Goal: Task Accomplishment & Management: Manage account settings

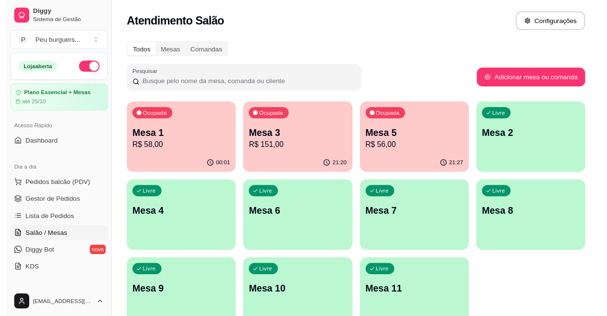
scroll to position [97, 0]
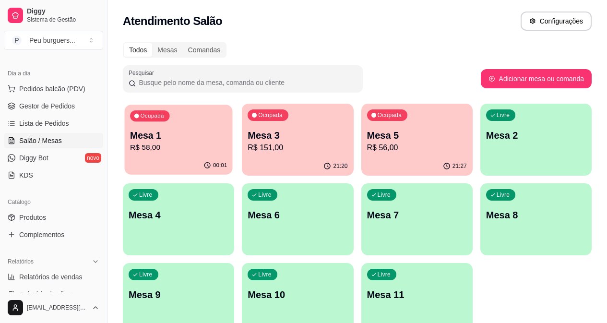
click at [168, 130] on p "Mesa 1" at bounding box center [178, 135] width 97 height 13
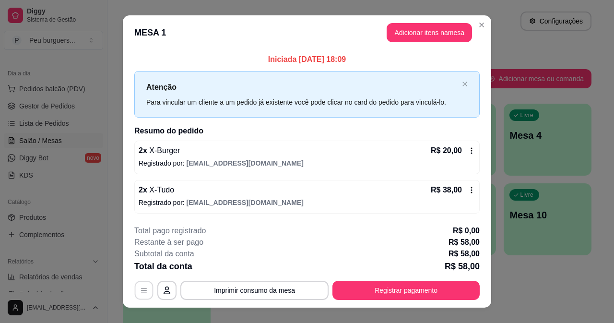
click at [143, 290] on icon "button" at bounding box center [144, 290] width 6 height 4
click at [164, 292] on icon "button" at bounding box center [167, 290] width 8 height 8
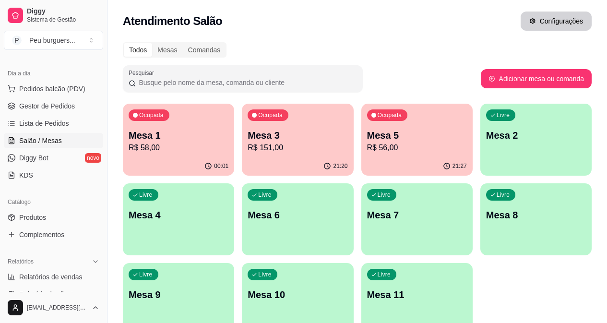
click at [543, 16] on button "Configurações" at bounding box center [556, 21] width 71 height 19
click at [142, 148] on p "R$ 58,00" at bounding box center [179, 148] width 100 height 12
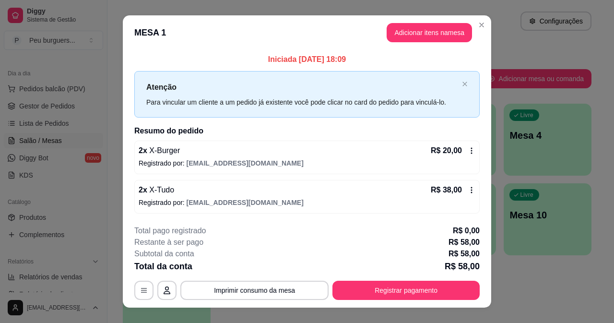
click at [467, 142] on div "2 x X-Burger R$ 20,00 Registrado por: [EMAIL_ADDRESS][DOMAIN_NAME]" at bounding box center [306, 158] width 345 height 34
click at [469, 153] on icon at bounding box center [472, 151] width 8 height 8
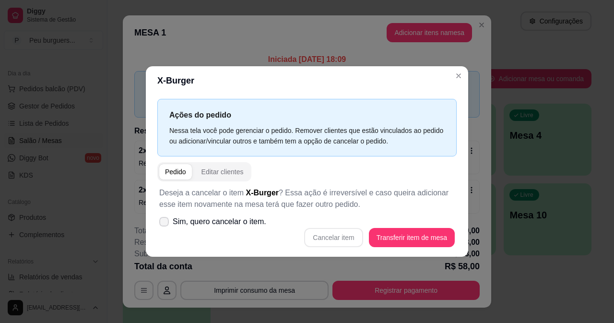
click at [168, 222] on span at bounding box center [164, 222] width 10 height 10
click at [165, 223] on input "Sim, quero cancelar o item." at bounding box center [162, 226] width 6 height 6
checkbox input "true"
click at [342, 239] on button "Cancelar item" at bounding box center [333, 237] width 59 height 19
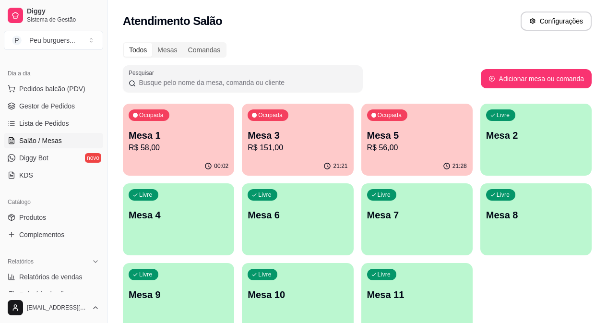
click at [189, 129] on p "Mesa 1" at bounding box center [179, 135] width 100 height 13
click at [378, 113] on div "Ocupada Mesa 5 R$ 56,00" at bounding box center [417, 131] width 108 height 52
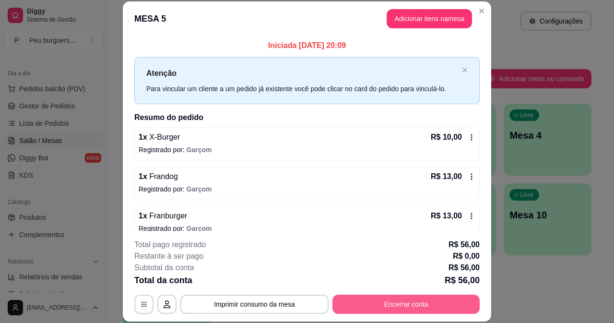
click at [436, 307] on button "Encerrar conta" at bounding box center [405, 304] width 147 height 19
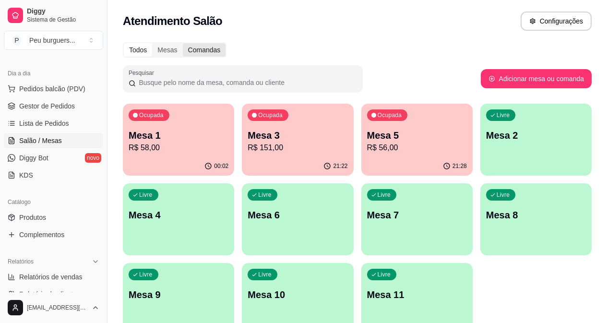
click at [211, 43] on div "Comandas" at bounding box center [204, 49] width 43 height 13
click at [183, 43] on input "Comandas" at bounding box center [183, 43] width 0 height 0
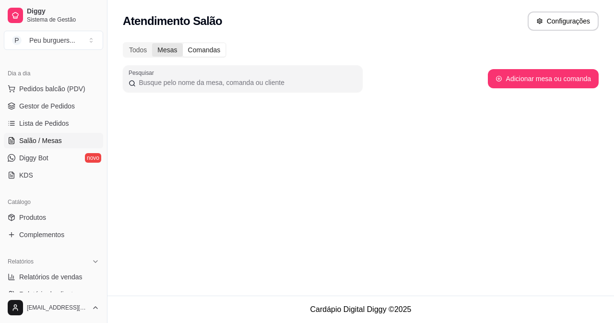
click at [155, 54] on div "Mesas" at bounding box center [167, 49] width 30 height 13
click at [152, 43] on input "Mesas" at bounding box center [152, 43] width 0 height 0
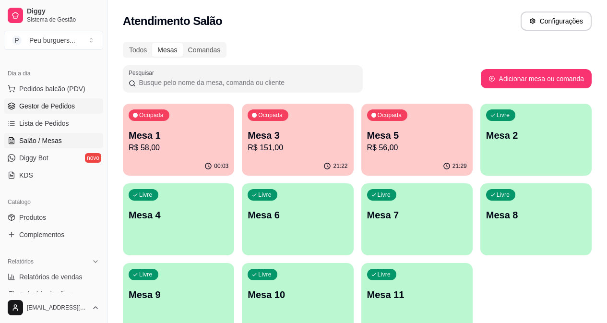
click at [66, 105] on span "Gestor de Pedidos" at bounding box center [47, 106] width 56 height 10
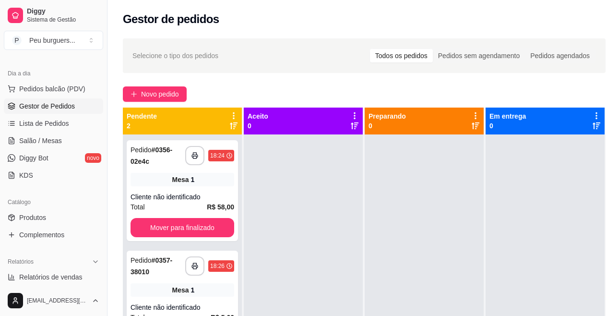
scroll to position [50, 0]
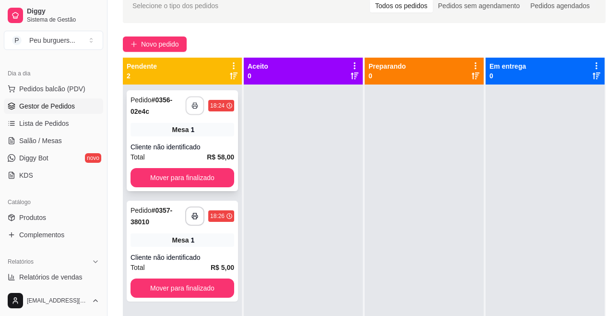
click at [192, 107] on icon "button" at bounding box center [194, 105] width 7 height 7
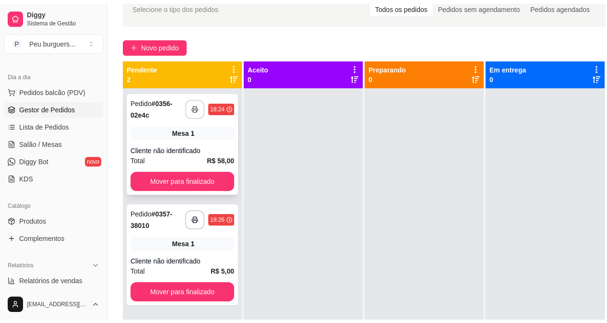
scroll to position [0, 0]
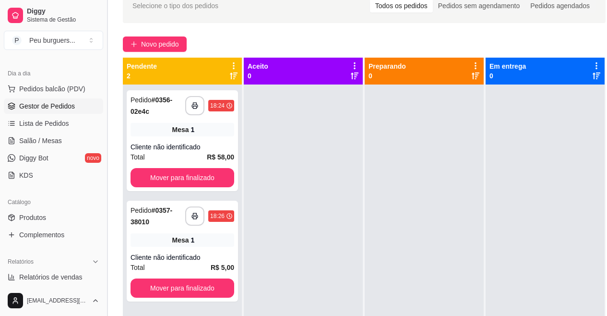
drag, startPoint x: 104, startPoint y: 166, endPoint x: 105, endPoint y: 188, distance: 22.1
click at [105, 188] on button "Toggle Sidebar" at bounding box center [107, 158] width 8 height 316
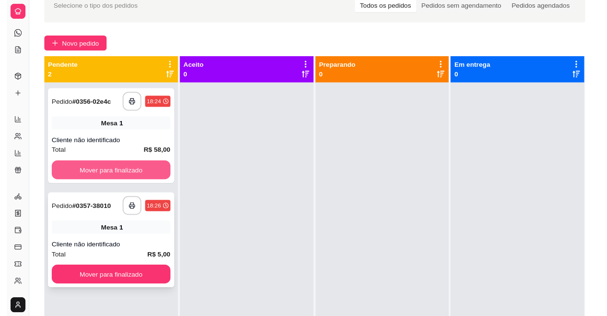
scroll to position [34, 0]
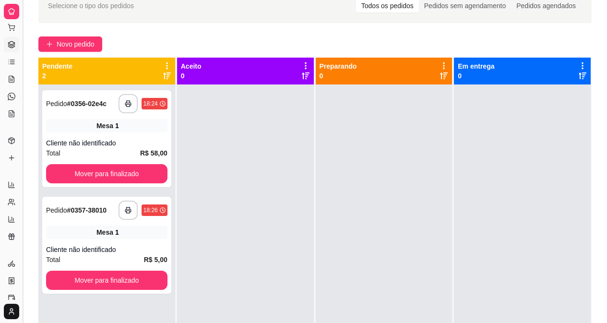
click at [24, 156] on button "Toggle Sidebar" at bounding box center [23, 161] width 8 height 323
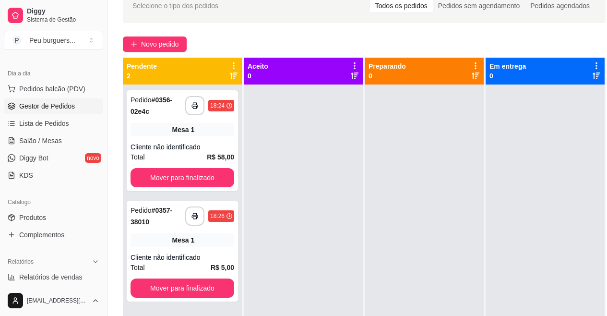
scroll to position [97, 0]
drag, startPoint x: 106, startPoint y: 166, endPoint x: 106, endPoint y: 178, distance: 12.5
click at [106, 178] on button "Toggle Sidebar" at bounding box center [107, 158] width 8 height 316
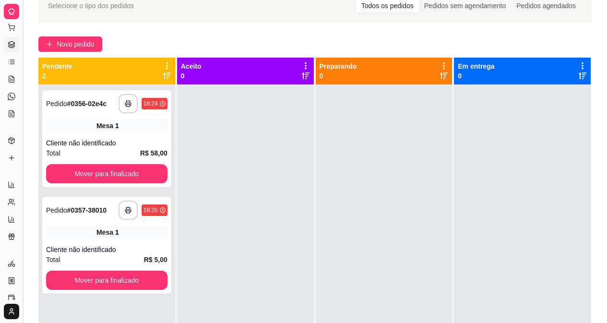
click at [25, 159] on button "Toggle Sidebar" at bounding box center [23, 161] width 8 height 323
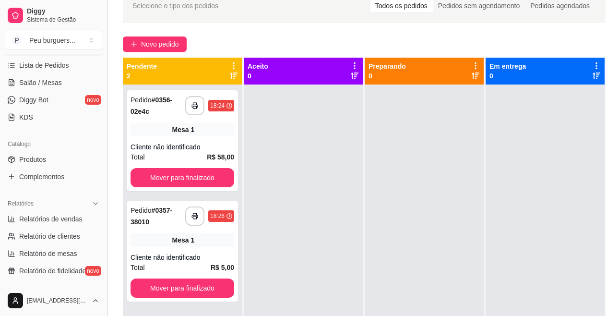
scroll to position [181, 0]
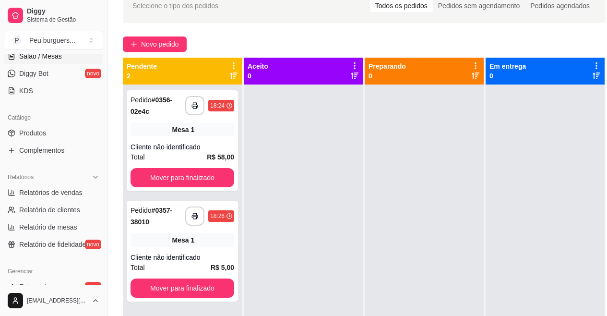
click at [44, 57] on span "Salão / Mesas" at bounding box center [40, 56] width 43 height 10
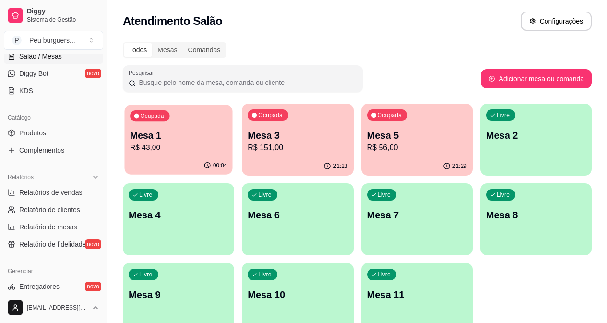
click at [155, 136] on p "Mesa 1" at bounding box center [178, 135] width 97 height 13
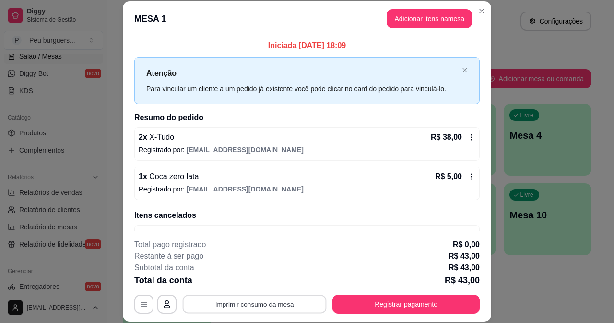
click at [245, 300] on button "Imprimir consumo da mesa" at bounding box center [255, 304] width 144 height 19
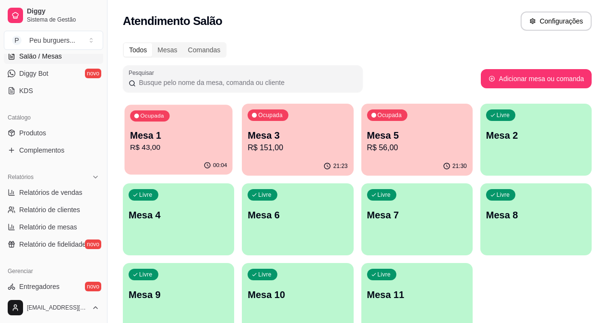
click at [153, 118] on p "Ocupada" at bounding box center [152, 116] width 24 height 8
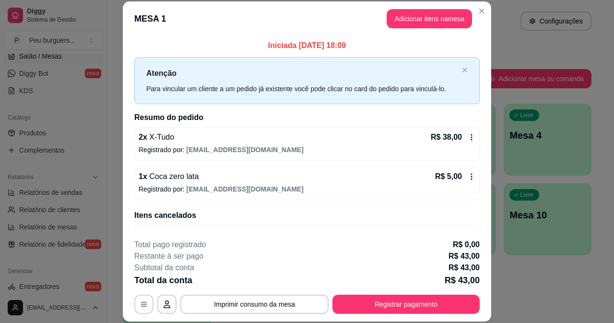
scroll to position [27, 0]
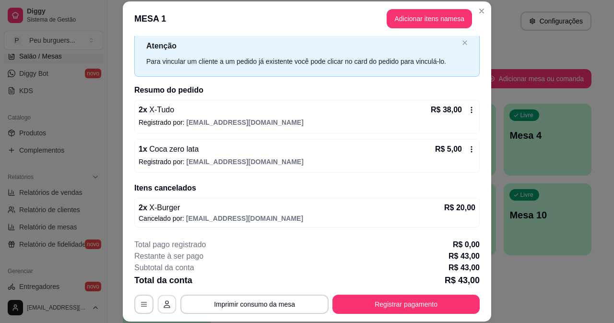
click at [160, 299] on button "button" at bounding box center [167, 304] width 19 height 19
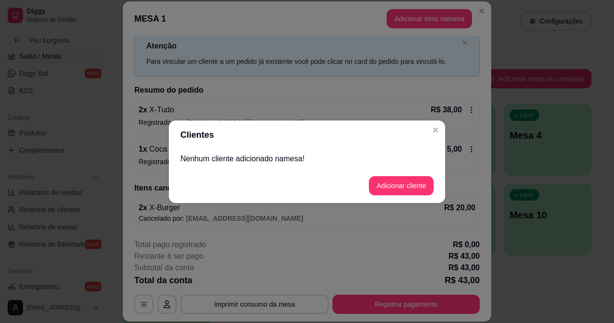
click at [428, 121] on header "Clientes" at bounding box center [307, 134] width 276 height 29
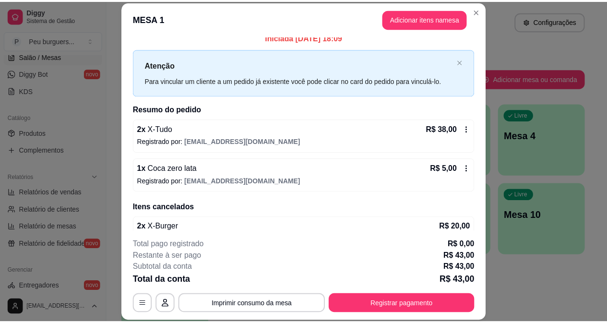
scroll to position [0, 0]
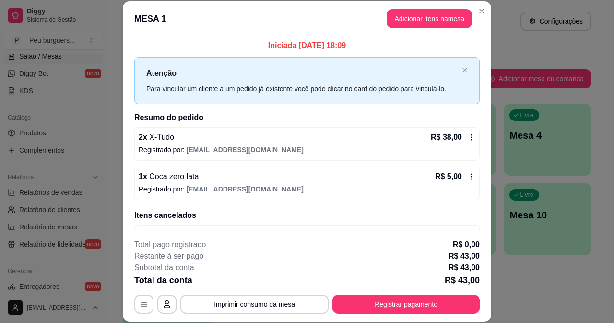
click at [468, 136] on icon at bounding box center [472, 137] width 8 height 8
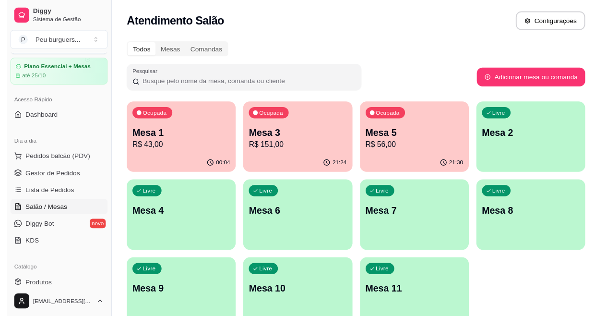
scroll to position [24, 0]
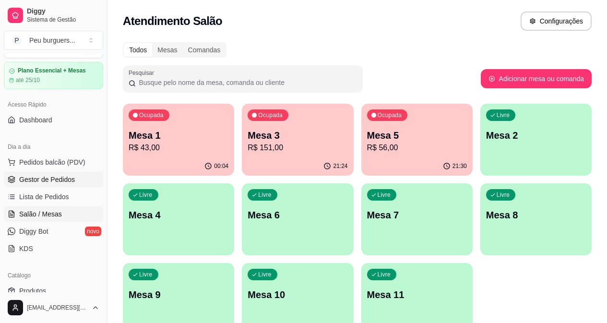
click at [61, 173] on link "Gestor de Pedidos" at bounding box center [53, 179] width 99 height 15
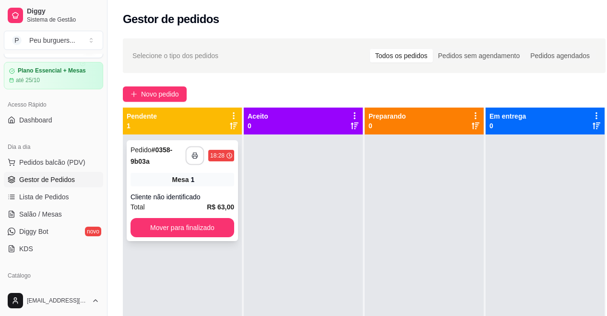
click at [194, 155] on icon "button" at bounding box center [194, 155] width 7 height 7
click at [198, 226] on button "Mover para finalizado" at bounding box center [182, 227] width 104 height 19
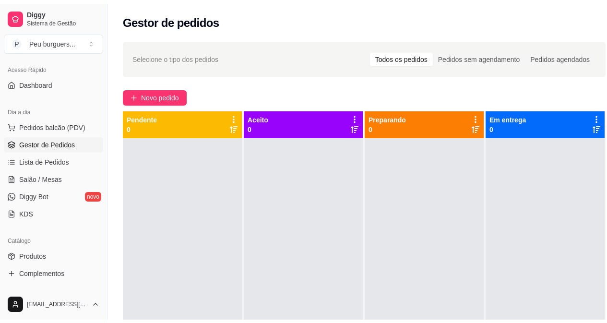
scroll to position [68, 0]
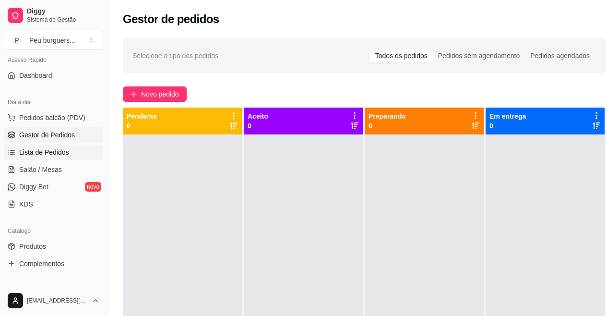
click at [50, 145] on link "Lista de Pedidos" at bounding box center [53, 151] width 99 height 15
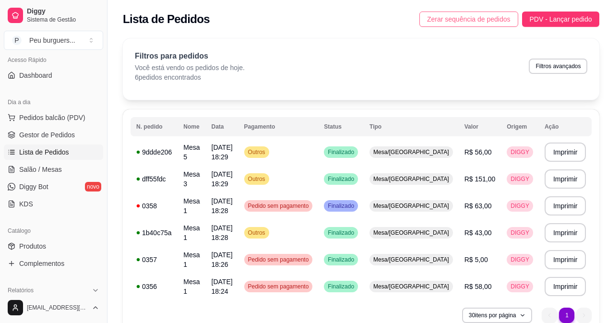
click at [474, 14] on span "Zerar sequência de pedidos" at bounding box center [468, 19] width 83 height 11
click at [56, 167] on span "Salão / Mesas" at bounding box center [40, 170] width 43 height 10
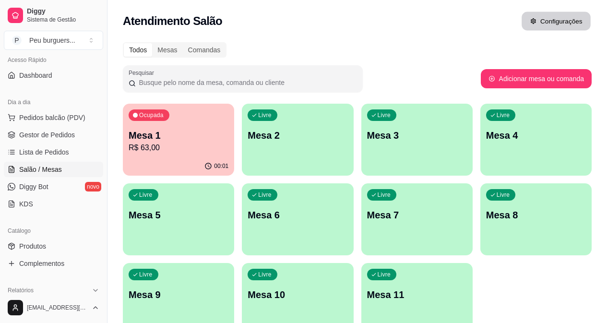
click at [552, 23] on button "Configurações" at bounding box center [555, 21] width 69 height 19
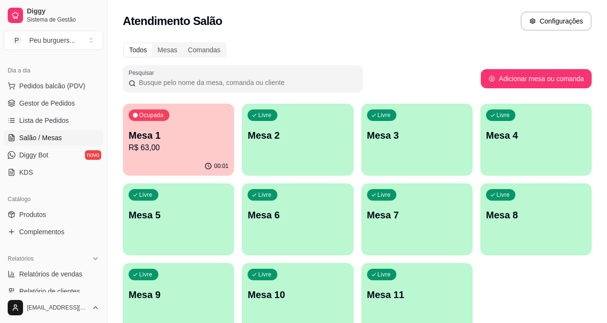
scroll to position [105, 0]
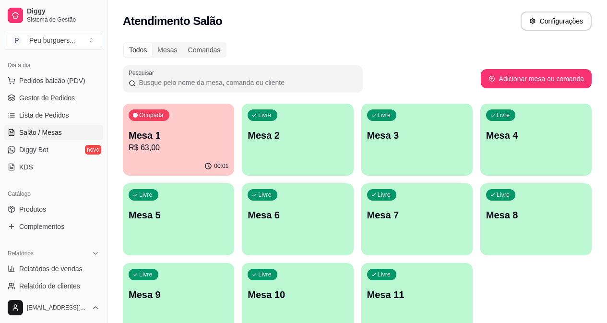
drag, startPoint x: 103, startPoint y: 123, endPoint x: 101, endPoint y: 134, distance: 11.2
click at [101, 134] on div "Diggy Sistema de Gestão P Peu burguers ... Loja aberta Plano Essencial + Mesas …" at bounding box center [53, 161] width 107 height 323
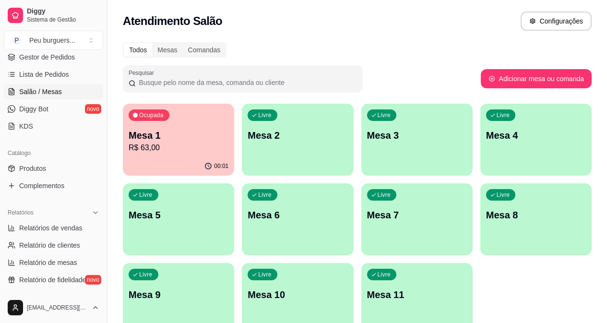
scroll to position [157, 0]
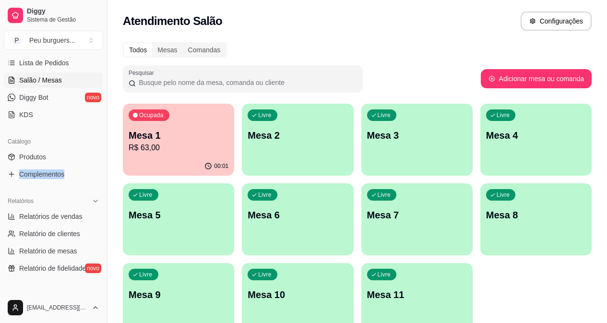
drag, startPoint x: 99, startPoint y: 154, endPoint x: 97, endPoint y: 181, distance: 27.9
click at [97, 181] on div "Catálogo Produtos Complementos" at bounding box center [53, 158] width 107 height 56
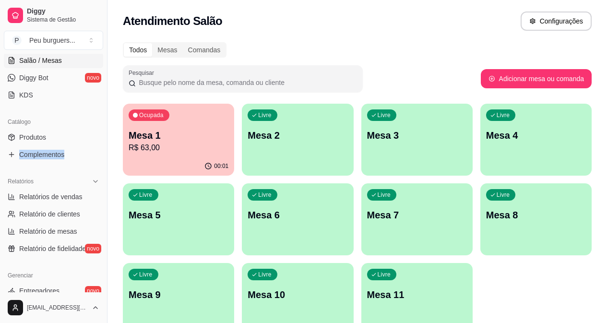
scroll to position [180, 0]
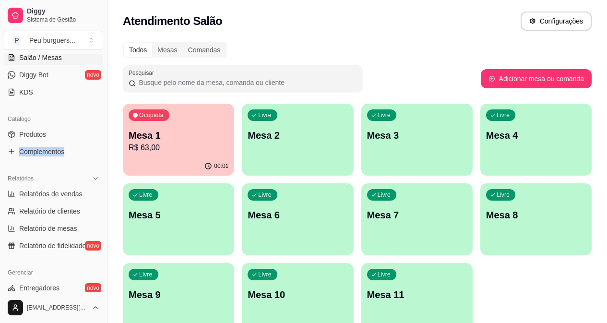
click at [102, 155] on div "Diggy Sistema de Gestão P Peu burguers ... Loja aberta Plano Essencial + Mesas …" at bounding box center [53, 161] width 107 height 323
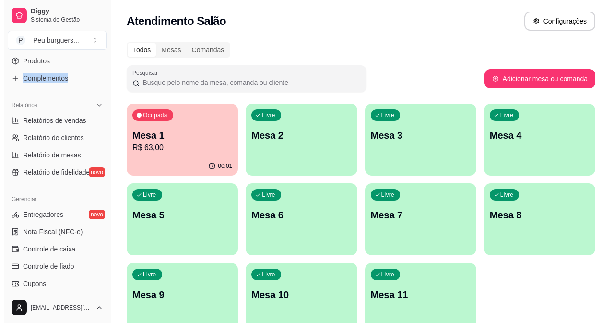
scroll to position [265, 0]
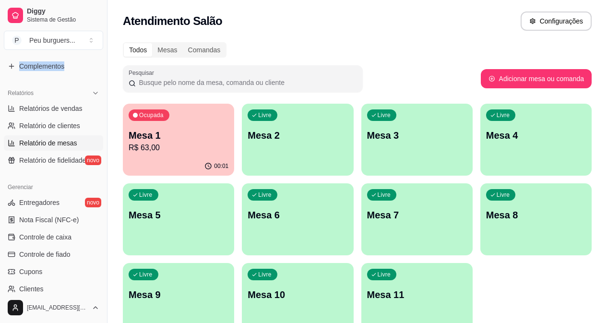
click at [59, 140] on span "Relatório de mesas" at bounding box center [48, 143] width 58 height 10
select select "TOTAL_OF_ORDERS"
select select "7"
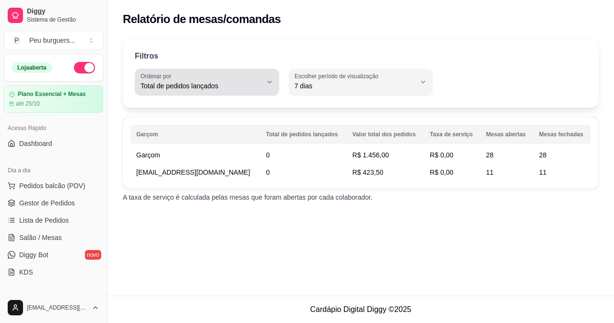
click at [216, 78] on div "Total de pedidos lançados" at bounding box center [201, 81] width 121 height 19
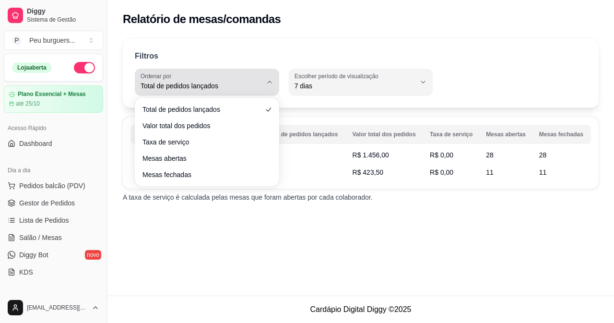
click at [216, 78] on div "Total de pedidos lançados" at bounding box center [201, 81] width 121 height 19
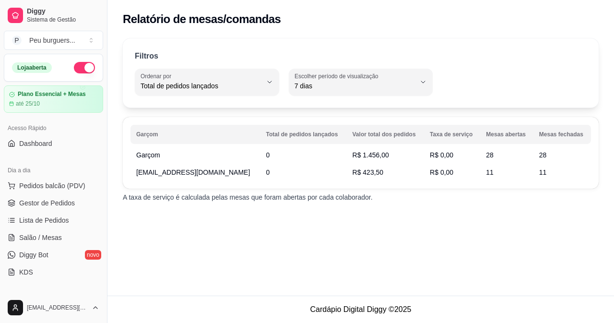
click at [250, 39] on div "Filtros TOTAL_OF_ORDERS Ordenar por Total de pedidos lançados Valor total dos p…" at bounding box center [361, 72] width 476 height 69
click at [46, 197] on link "Gestor de Pedidos" at bounding box center [53, 202] width 99 height 15
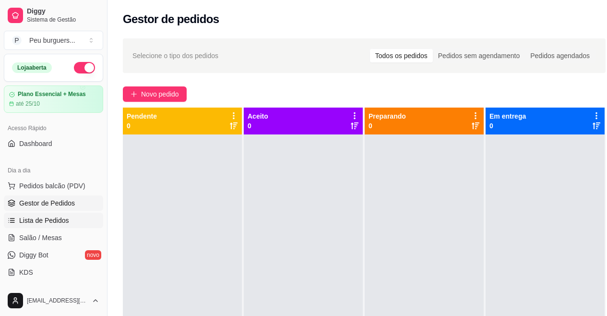
click at [36, 218] on span "Lista de Pedidos" at bounding box center [44, 220] width 50 height 10
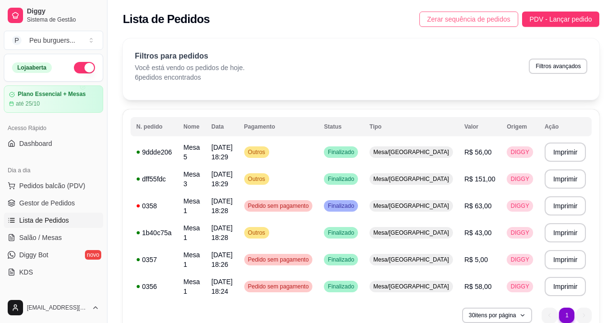
click at [486, 14] on span "Zerar sequência de pedidos" at bounding box center [468, 19] width 83 height 11
click at [42, 233] on span "Salão / Mesas" at bounding box center [40, 238] width 43 height 10
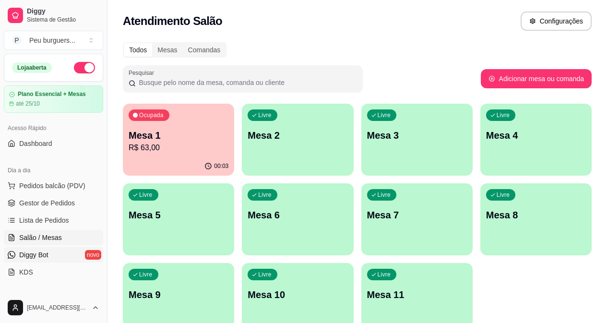
click at [35, 253] on span "Diggy Bot" at bounding box center [33, 255] width 29 height 10
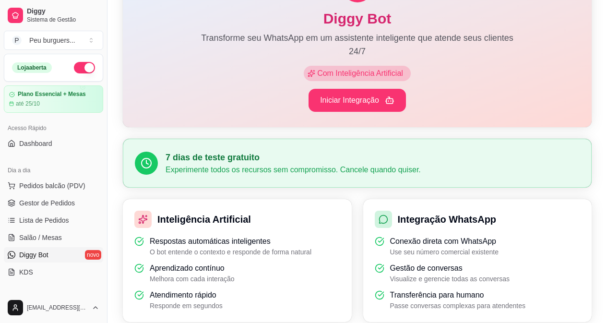
scroll to position [111, 0]
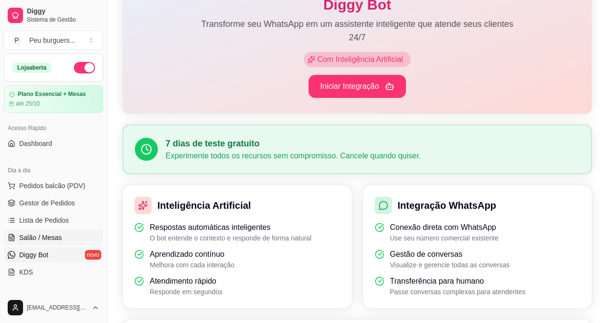
click at [54, 232] on link "Salão / Mesas" at bounding box center [53, 237] width 99 height 15
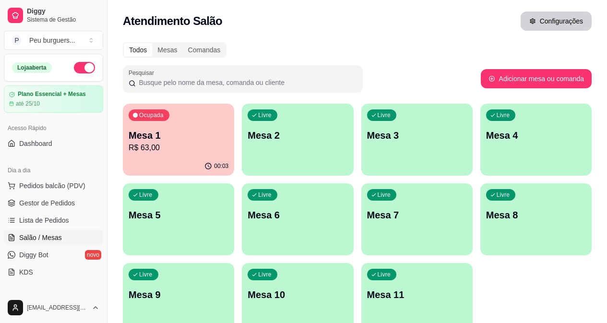
drag, startPoint x: 547, startPoint y: 11, endPoint x: 547, endPoint y: 18, distance: 7.2
click at [547, 18] on div "Atendimento Salão Configurações" at bounding box center [356, 18] width 499 height 36
click at [547, 18] on button "Configurações" at bounding box center [555, 21] width 69 height 19
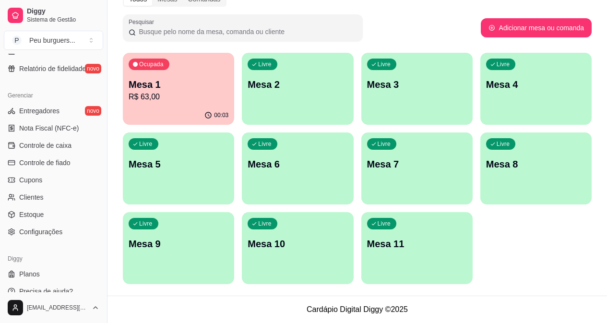
scroll to position [367, 0]
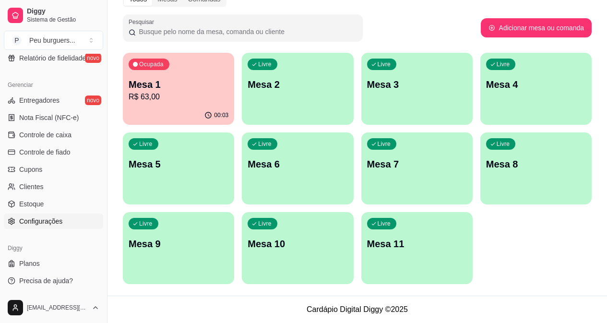
click at [57, 227] on link "Configurações" at bounding box center [53, 220] width 99 height 15
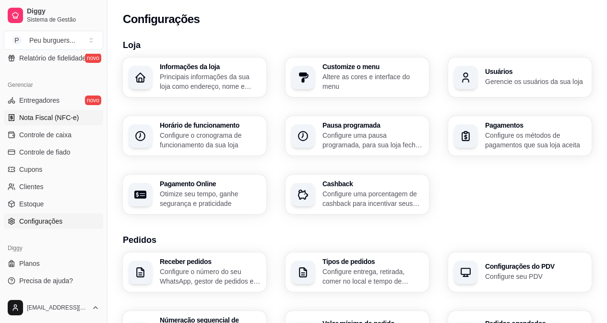
click at [37, 111] on link "Nota Fiscal (NFC-e)" at bounding box center [53, 117] width 99 height 15
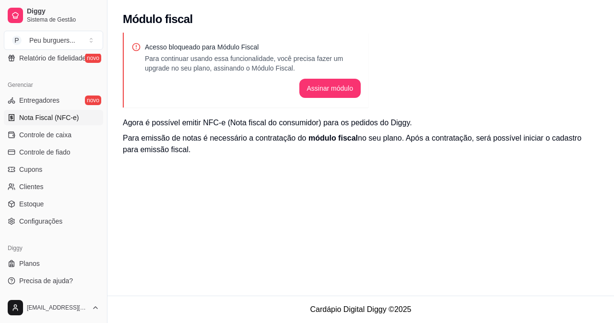
click at [101, 238] on div "Diggy Sistema de Gestão P Peu burguers ... Loja aberta Plano Essencial + Mesas …" at bounding box center [53, 161] width 107 height 323
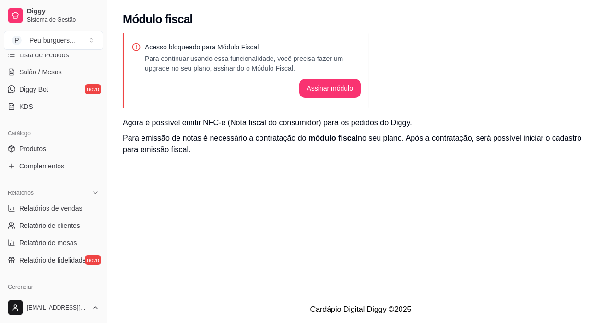
scroll to position [164, 0]
drag, startPoint x: 104, startPoint y: 164, endPoint x: 101, endPoint y: 139, distance: 25.1
click at [101, 139] on div "Diggy Sistema de Gestão P Peu burguers ... Loja aberta Plano Essencial + Mesas …" at bounding box center [53, 161] width 107 height 323
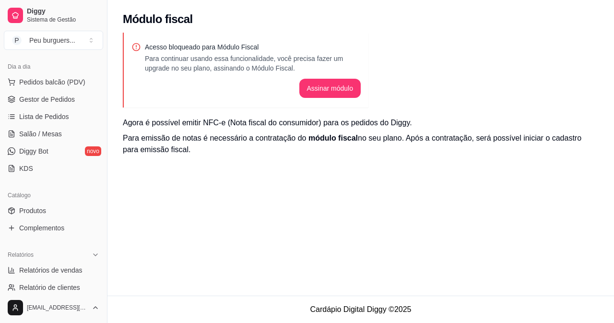
scroll to position [98, 0]
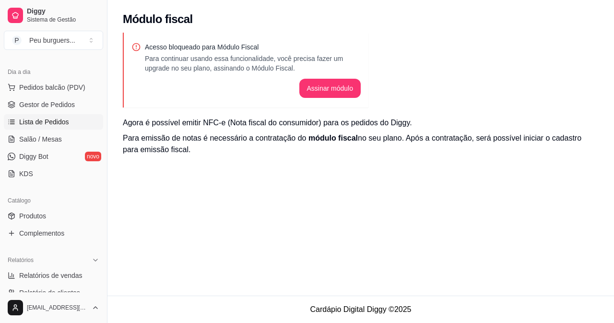
click at [52, 116] on link "Lista de Pedidos" at bounding box center [53, 121] width 99 height 15
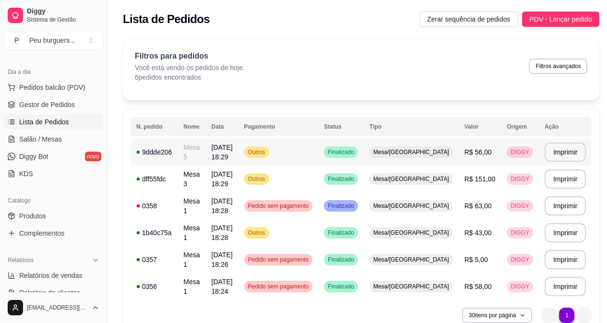
click at [151, 158] on td "9ddde206" at bounding box center [153, 152] width 47 height 27
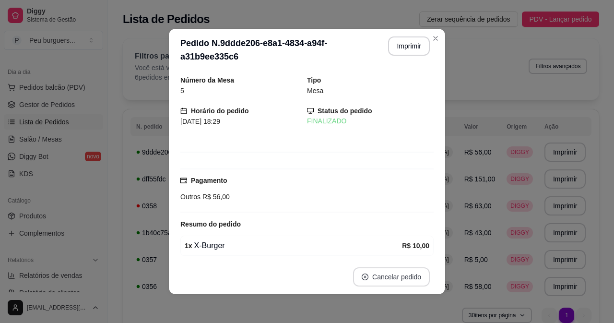
click at [362, 274] on icon "close-circle" at bounding box center [365, 276] width 7 height 7
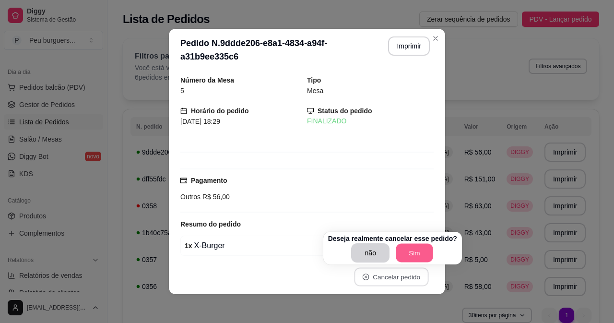
click at [400, 259] on button "Sim" at bounding box center [414, 253] width 37 height 19
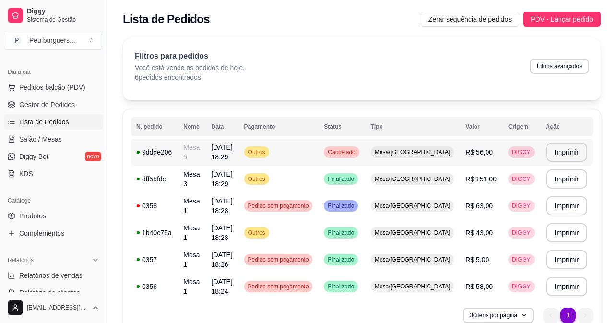
click at [286, 159] on td "Outros" at bounding box center [278, 152] width 80 height 27
click at [297, 145] on td "Outros" at bounding box center [278, 152] width 80 height 27
click at [73, 103] on link "Gestor de Pedidos" at bounding box center [53, 104] width 99 height 15
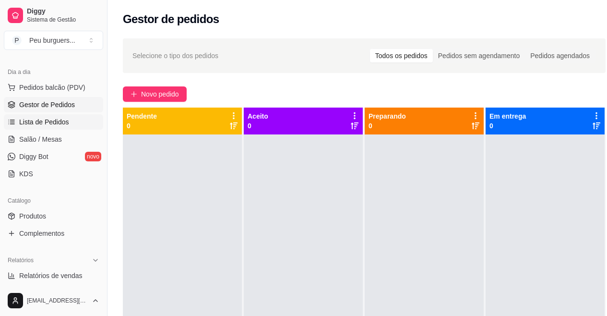
click at [45, 125] on span "Lista de Pedidos" at bounding box center [44, 122] width 50 height 10
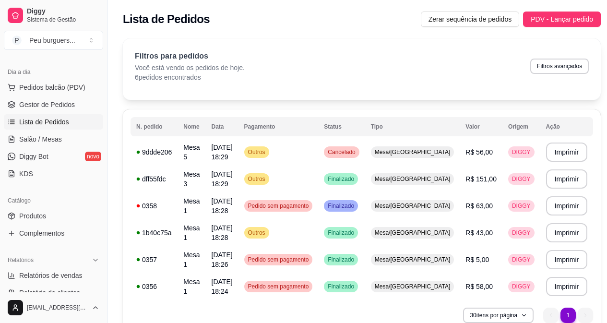
drag, startPoint x: 272, startPoint y: 16, endPoint x: 274, endPoint y: 50, distance: 34.1
click at [274, 50] on div "**********" at bounding box center [361, 171] width 509 height 342
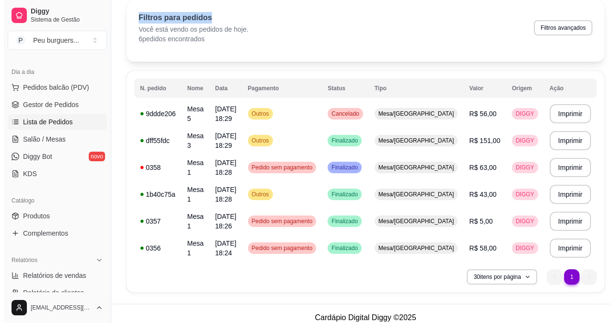
scroll to position [39, 0]
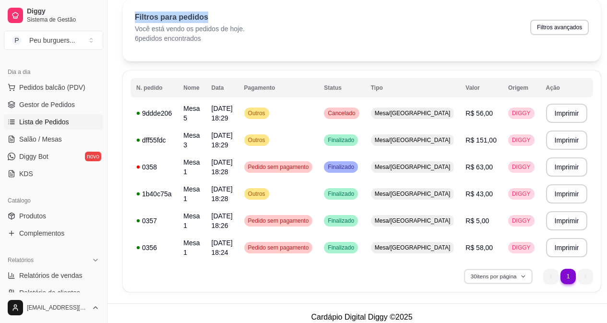
click at [481, 276] on button "30 itens por página" at bounding box center [498, 276] width 68 height 15
click at [426, 269] on div "30 itens por página 1 1" at bounding box center [361, 276] width 462 height 15
click at [543, 276] on ul "1 1" at bounding box center [568, 276] width 50 height 15
click at [573, 278] on ul "1 1" at bounding box center [568, 276] width 50 height 15
click at [560, 279] on li "1" at bounding box center [567, 276] width 15 height 15
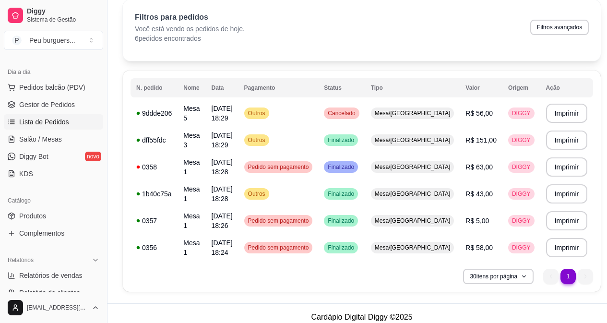
click at [547, 276] on ul "1 1" at bounding box center [568, 276] width 50 height 15
click at [353, 103] on td "Cancelado" at bounding box center [341, 113] width 47 height 27
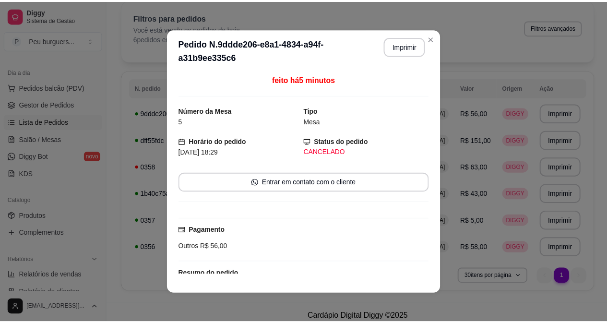
scroll to position [0, 0]
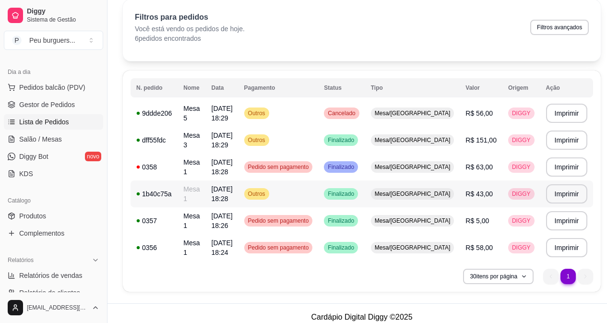
click at [319, 205] on td "Outros" at bounding box center [278, 193] width 80 height 27
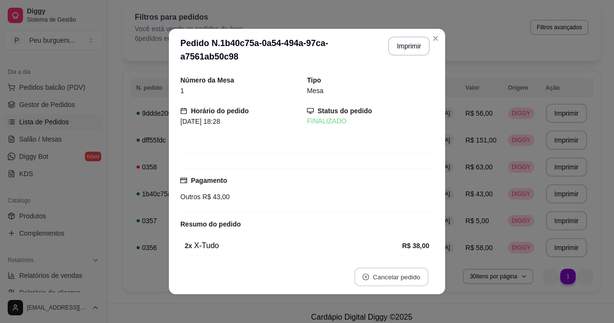
click at [377, 279] on button "Cancelar pedido" at bounding box center [391, 277] width 74 height 19
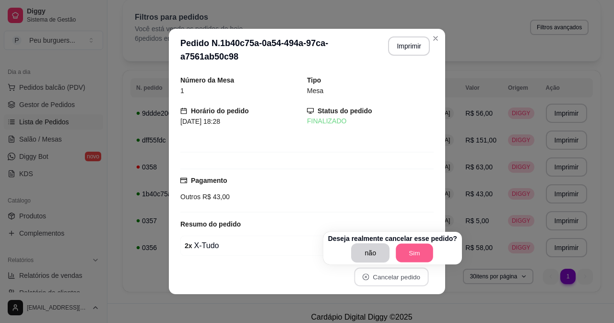
click at [406, 250] on button "Sim" at bounding box center [414, 253] width 37 height 19
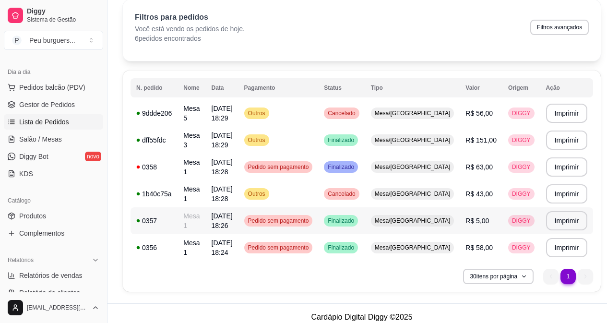
click at [271, 222] on td "Pedido sem pagamento" at bounding box center [278, 220] width 80 height 27
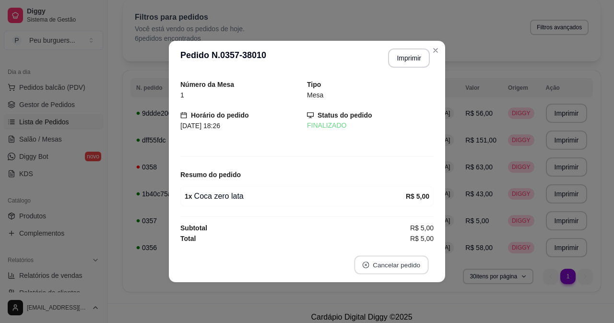
click at [359, 264] on button "Cancelar pedido" at bounding box center [391, 265] width 74 height 19
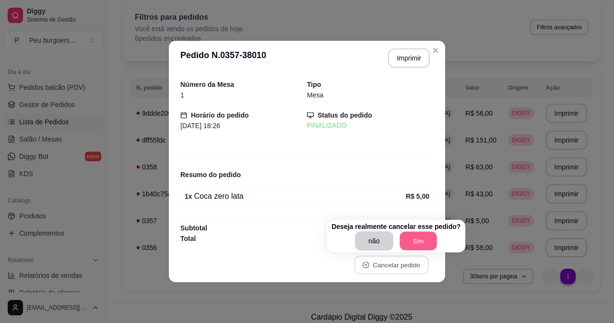
click at [402, 242] on button "Sim" at bounding box center [418, 241] width 37 height 19
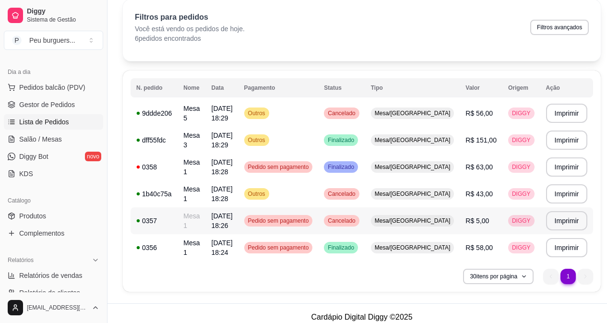
click at [351, 215] on td "Cancelado" at bounding box center [341, 220] width 47 height 27
click at [433, 46] on div "Filtros para pedidos Você está vendo os pedidos de hoje. 6 pedidos encontrados …" at bounding box center [362, 30] width 478 height 61
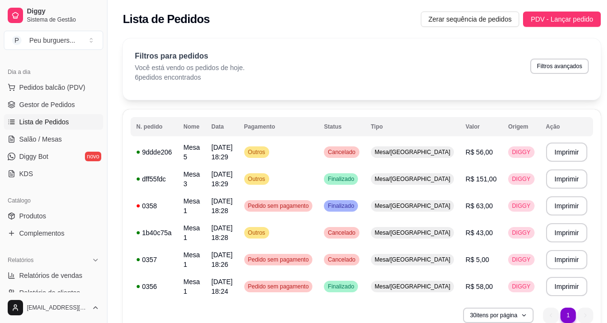
click at [558, 84] on div "Filtros para pedidos Você está vendo os pedidos de hoje. 6 pedidos encontrados …" at bounding box center [362, 68] width 478 height 61
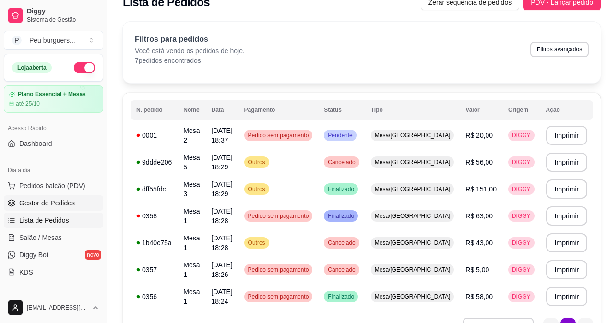
click at [25, 206] on span "Gestor de Pedidos" at bounding box center [47, 203] width 56 height 10
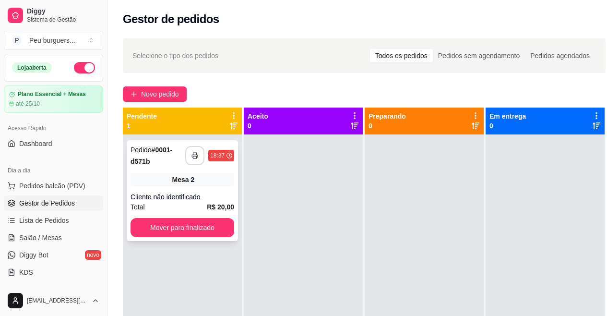
click at [195, 156] on rect "button" at bounding box center [194, 157] width 3 height 2
click at [189, 223] on button "Mover para finalizado" at bounding box center [182, 227] width 101 height 19
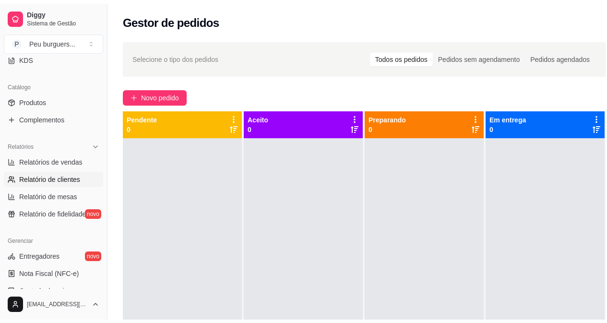
scroll to position [214, 0]
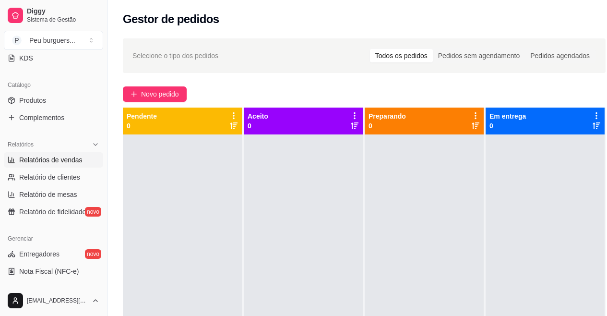
click at [70, 158] on span "Relatórios de vendas" at bounding box center [50, 160] width 63 height 10
select select "ALL"
select select "0"
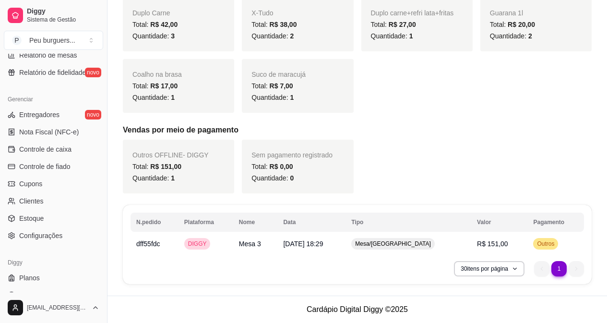
scroll to position [367, 0]
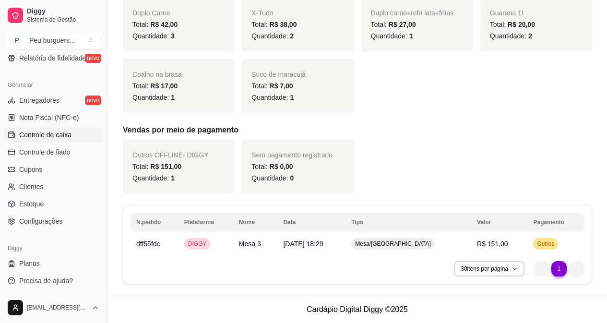
click at [53, 136] on span "Controle de caixa" at bounding box center [45, 135] width 52 height 10
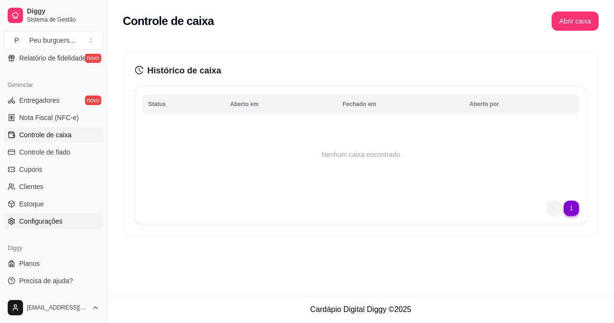
click at [51, 218] on span "Configurações" at bounding box center [40, 221] width 43 height 10
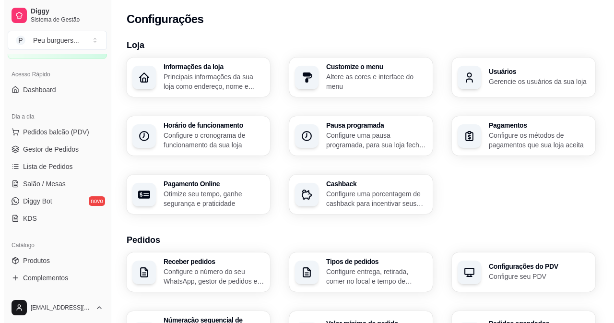
scroll to position [42, 0]
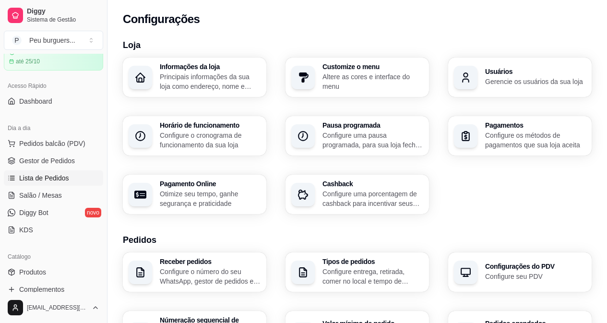
click at [41, 183] on link "Lista de Pedidos" at bounding box center [53, 177] width 99 height 15
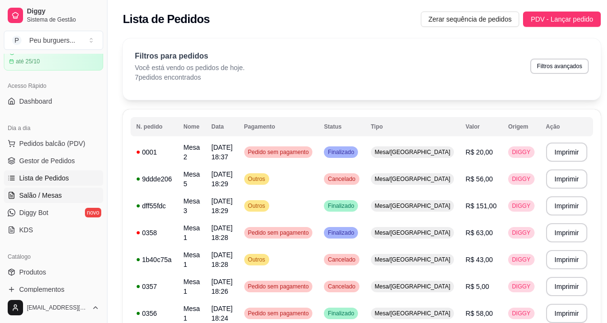
click at [34, 195] on span "Salão / Mesas" at bounding box center [40, 195] width 43 height 10
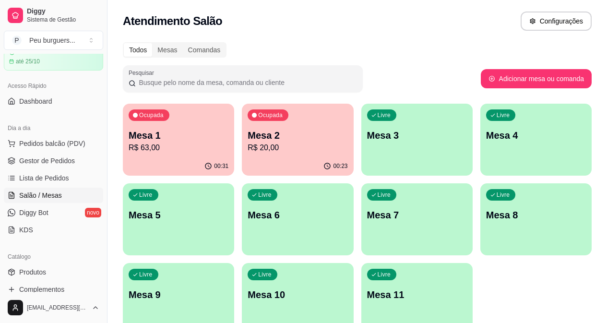
click at [155, 135] on p "Mesa 1" at bounding box center [179, 135] width 100 height 13
click at [167, 157] on button "Ocupada Mesa 1 R$ 63,00 00:31" at bounding box center [178, 140] width 108 height 70
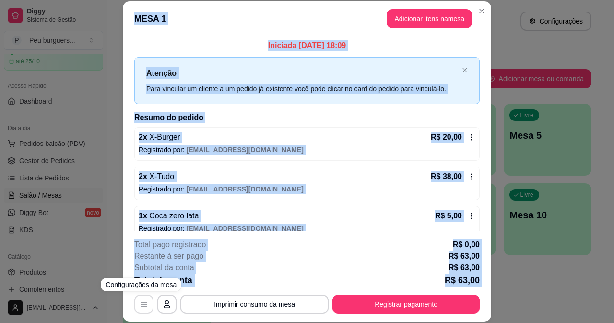
click at [139, 322] on html "Diggy Sistema de Gestão P Peu burguers ... Loja aberta Plano Essencial + Mesas …" at bounding box center [307, 161] width 614 height 323
click at [140, 309] on button "button" at bounding box center [144, 304] width 19 height 19
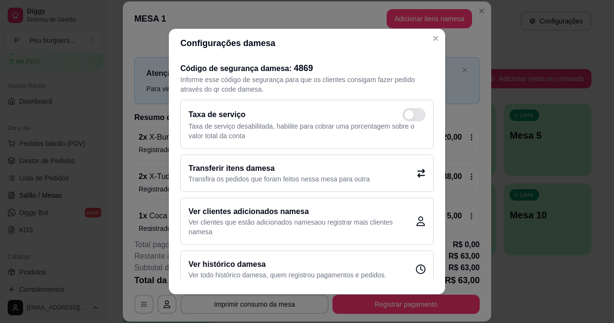
click at [388, 264] on div "Ver histórico da mesa Ver todo histórico da mesa , quem registrou pagamentos e …" at bounding box center [306, 268] width 253 height 37
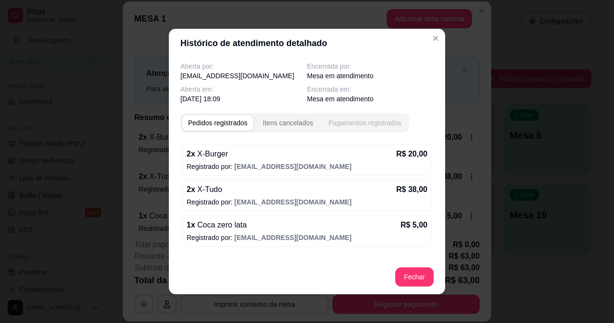
click at [345, 120] on div "Pagamentos registrados" at bounding box center [365, 123] width 73 height 10
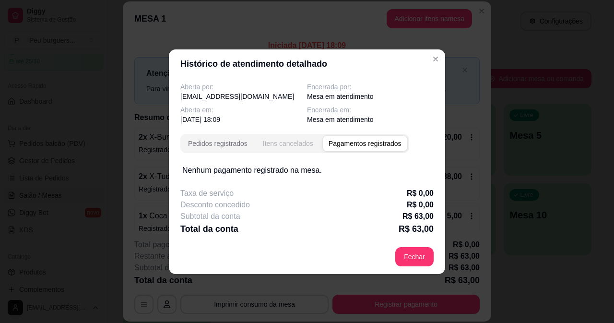
click at [295, 142] on div "Itens cancelados" at bounding box center [288, 144] width 50 height 10
click at [438, 59] on div "Histórico de atendimento detalhado Aberta por: [EMAIL_ADDRESS][DOMAIN_NAME] Enc…" at bounding box center [307, 161] width 614 height 323
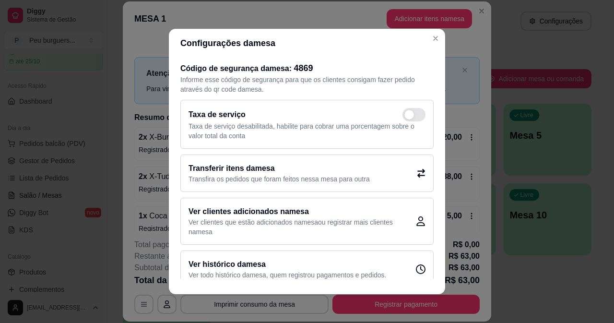
click at [432, 58] on div "Código de segurança da mesa : 4869 Informe esse código de segurança para que os…" at bounding box center [307, 168] width 276 height 221
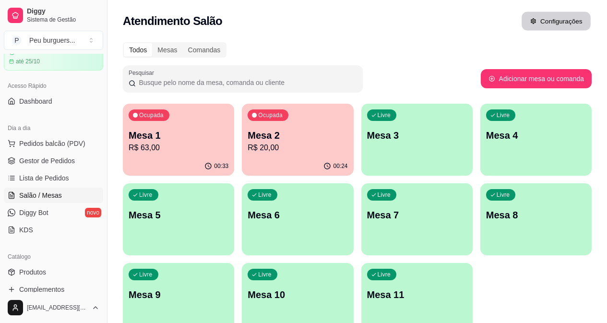
click at [524, 20] on button "Configurações" at bounding box center [555, 21] width 69 height 19
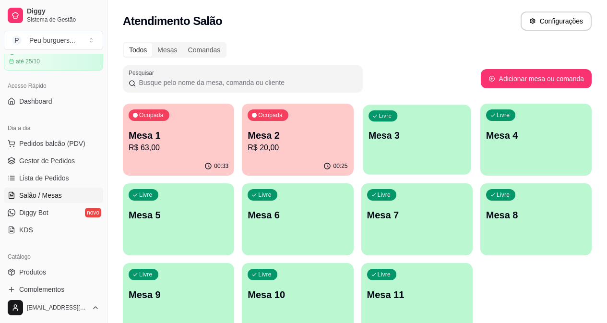
click at [363, 121] on div "Livre Mesa 3" at bounding box center [417, 134] width 108 height 59
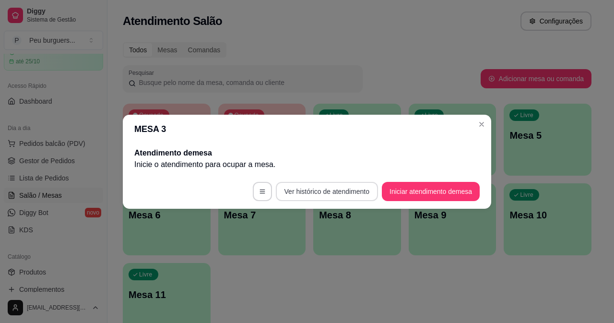
click at [342, 196] on button "Ver histórico de atendimento" at bounding box center [327, 191] width 102 height 19
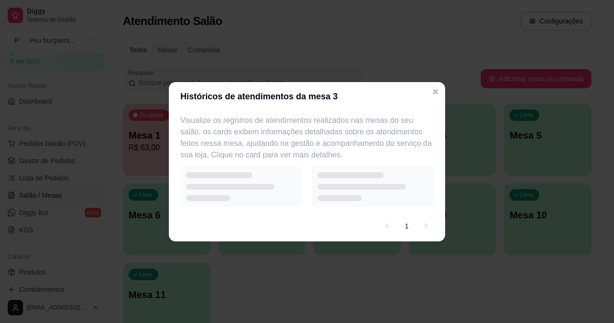
select select "7"
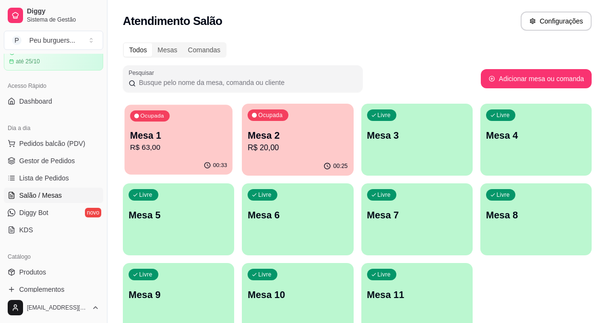
click at [166, 138] on p "Mesa 1" at bounding box center [178, 135] width 97 height 13
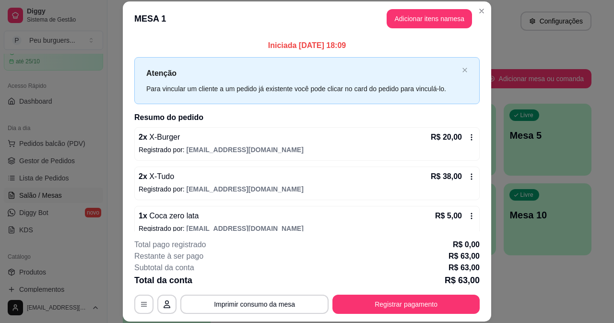
scroll to position [12, 0]
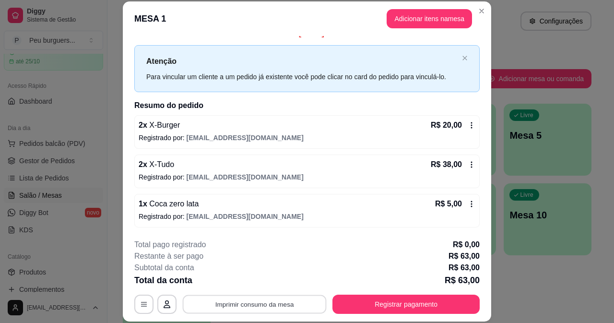
click at [197, 297] on button "Imprimir consumo da mesa" at bounding box center [255, 304] width 144 height 19
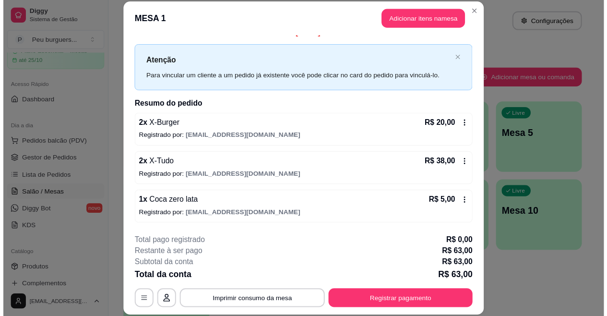
scroll to position [0, 0]
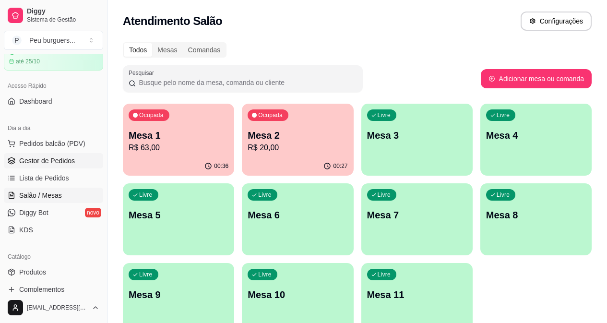
click at [36, 162] on span "Gestor de Pedidos" at bounding box center [47, 161] width 56 height 10
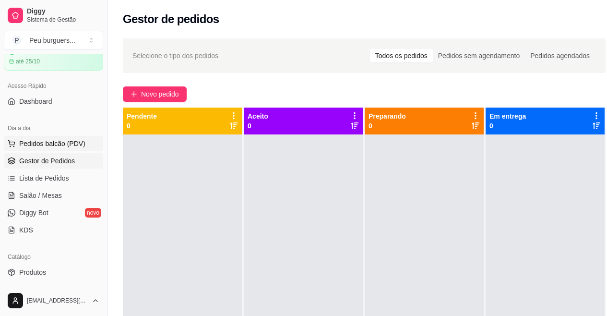
click at [32, 142] on span "Pedidos balcão (PDV)" at bounding box center [52, 144] width 66 height 10
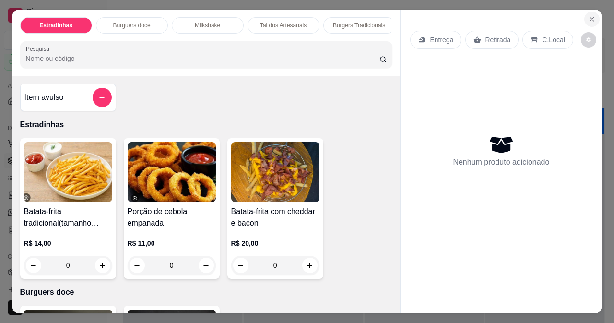
click at [593, 12] on button "Close" at bounding box center [591, 19] width 15 height 15
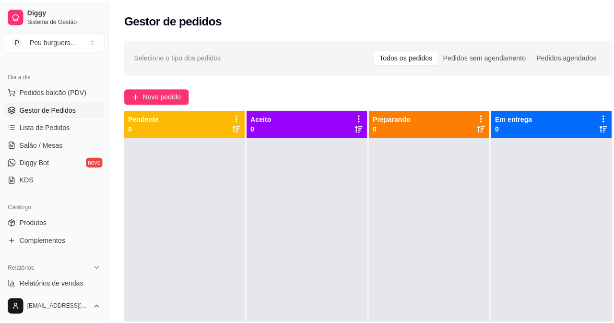
scroll to position [89, 0]
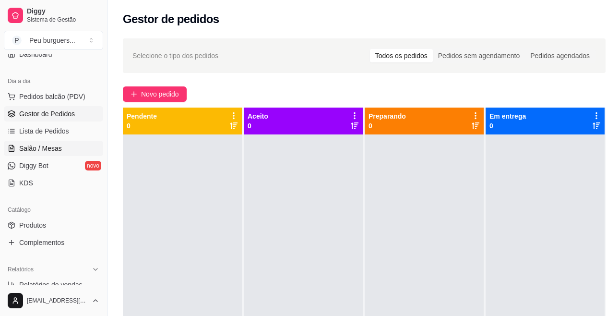
click at [43, 146] on span "Salão / Mesas" at bounding box center [40, 148] width 43 height 10
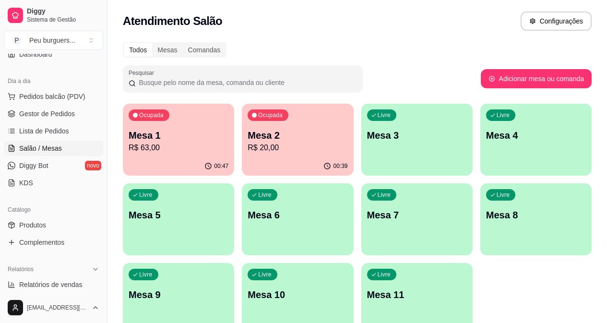
click at [167, 146] on p "R$ 63,00" at bounding box center [179, 148] width 100 height 12
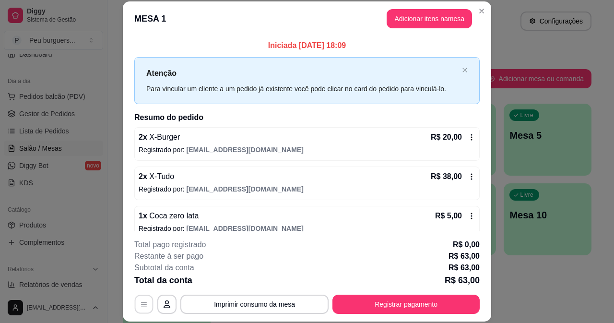
click at [139, 296] on button "button" at bounding box center [144, 304] width 19 height 19
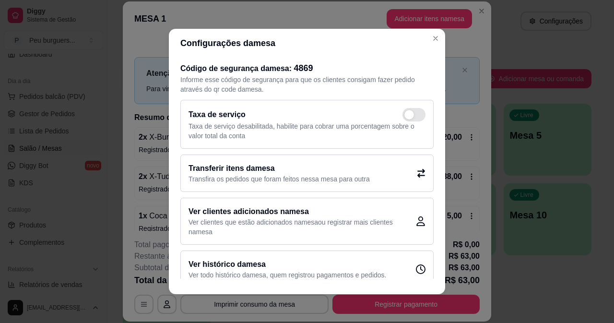
click at [323, 268] on h2 "Ver histórico da mesa" at bounding box center [288, 265] width 198 height 12
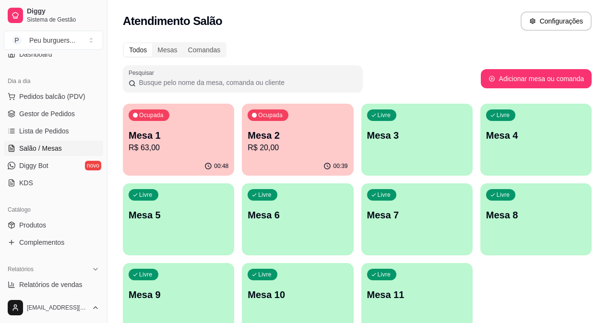
click at [292, 160] on div "00:39" at bounding box center [297, 166] width 111 height 19
click at [170, 135] on p "Mesa 1" at bounding box center [178, 135] width 97 height 13
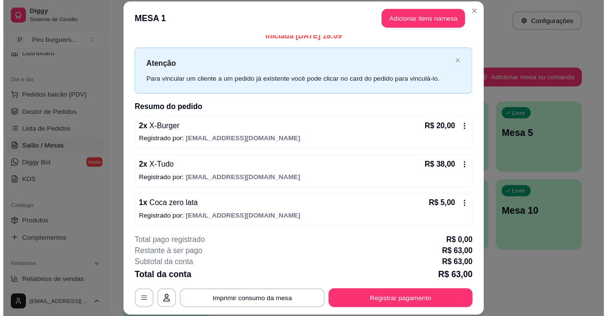
scroll to position [12, 0]
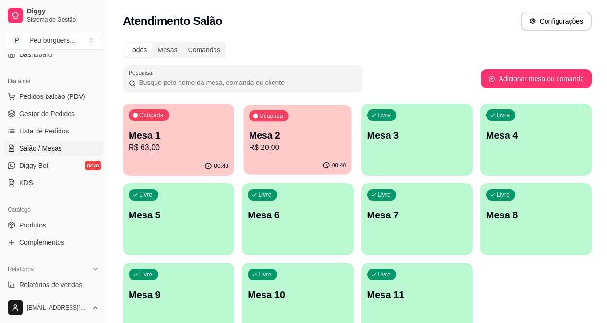
click at [289, 142] on p "R$ 20,00" at bounding box center [297, 147] width 97 height 11
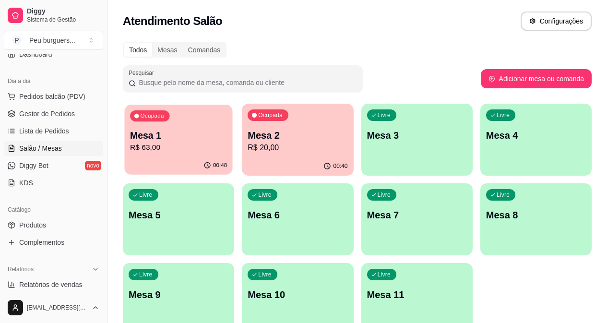
click at [160, 148] on p "R$ 63,00" at bounding box center [178, 147] width 97 height 11
click at [67, 126] on link "Lista de Pedidos" at bounding box center [53, 130] width 99 height 15
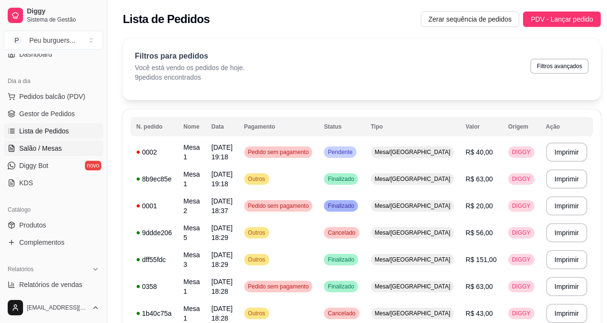
click at [50, 149] on span "Salão / Mesas" at bounding box center [40, 148] width 43 height 10
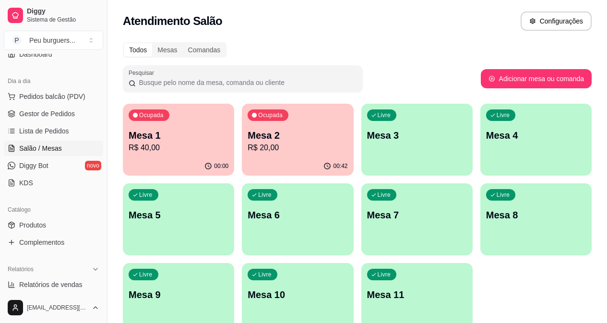
click at [173, 122] on div "Ocupada Mesa 1 R$ 40,00" at bounding box center [178, 130] width 111 height 53
click at [130, 151] on div "Ocupada Mesa 1 R$ 40,00" at bounding box center [178, 131] width 108 height 52
click at [165, 152] on div "Ocupada Mesa 1 R$ 40,00" at bounding box center [178, 131] width 108 height 52
click at [48, 114] on span "Gestor de Pedidos" at bounding box center [47, 114] width 56 height 10
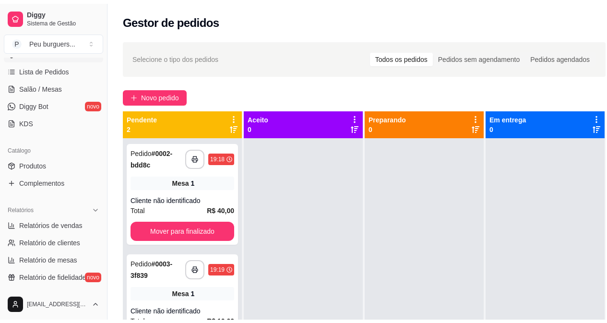
scroll to position [154, 0]
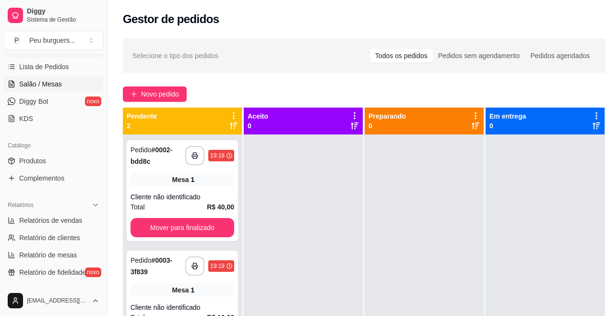
click at [40, 86] on span "Salão / Mesas" at bounding box center [40, 84] width 43 height 10
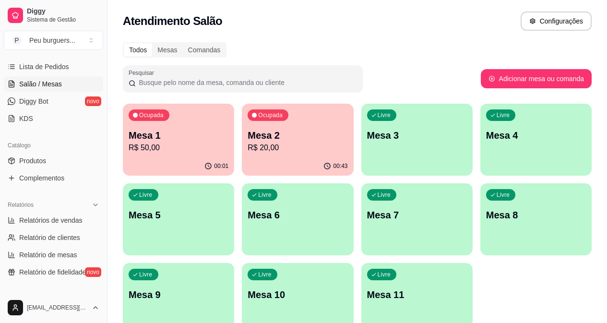
click at [190, 148] on div "Ocupada Mesa 1 R$ 50,00" at bounding box center [178, 130] width 111 height 53
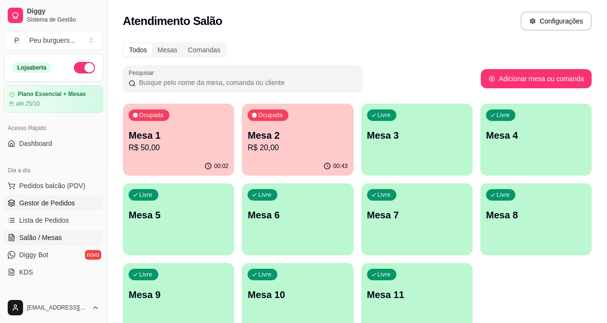
click at [70, 204] on span "Gestor de Pedidos" at bounding box center [47, 203] width 56 height 10
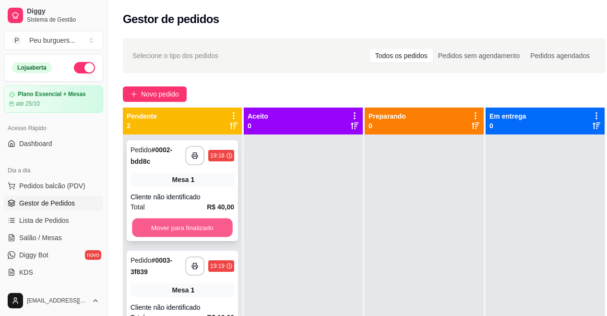
click at [139, 229] on button "Mover para finalizado" at bounding box center [182, 227] width 101 height 19
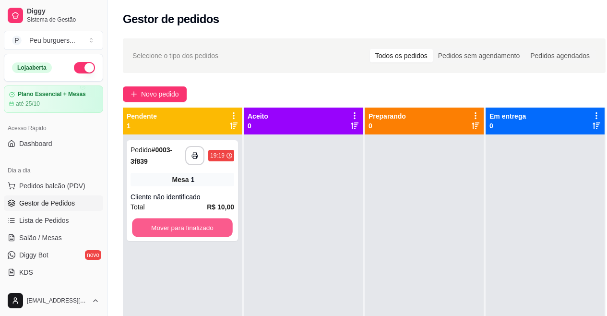
click at [139, 229] on button "Mover para finalizado" at bounding box center [182, 227] width 101 height 19
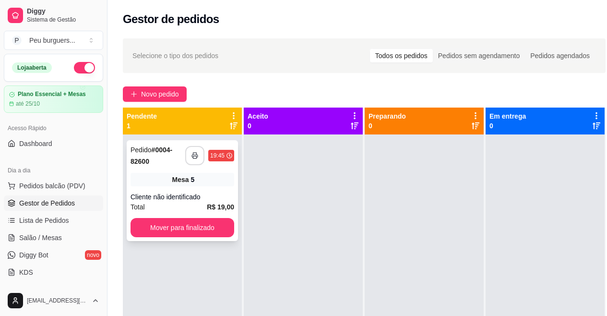
click at [193, 155] on icon "button" at bounding box center [194, 155] width 7 height 7
click at [196, 229] on button "Mover para finalizado" at bounding box center [182, 227] width 104 height 19
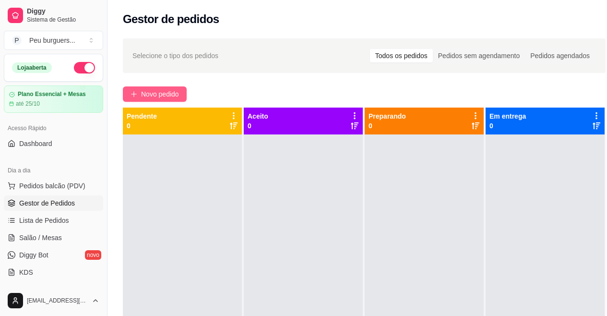
click at [150, 91] on span "Novo pedido" at bounding box center [160, 94] width 38 height 11
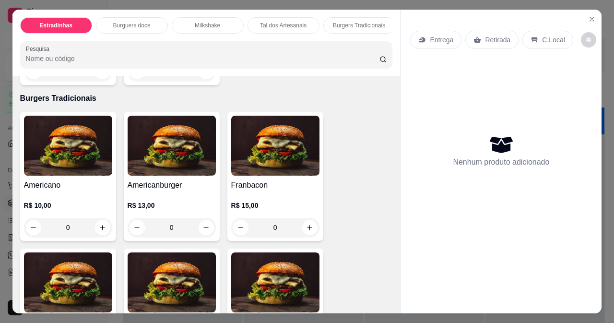
scroll to position [1319, 0]
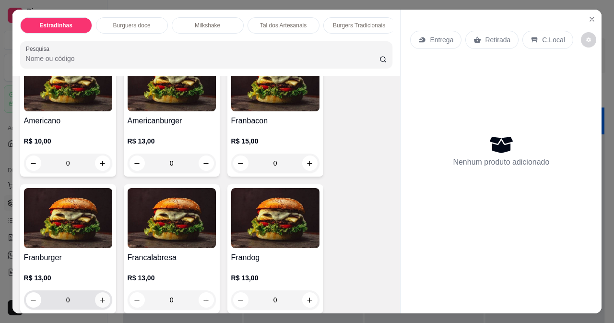
click at [100, 297] on icon "increase-product-quantity" at bounding box center [102, 299] width 5 height 5
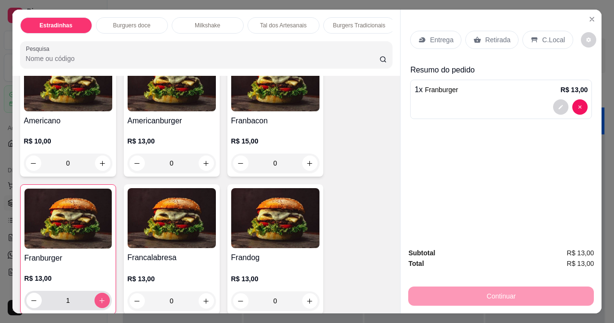
type input "1"
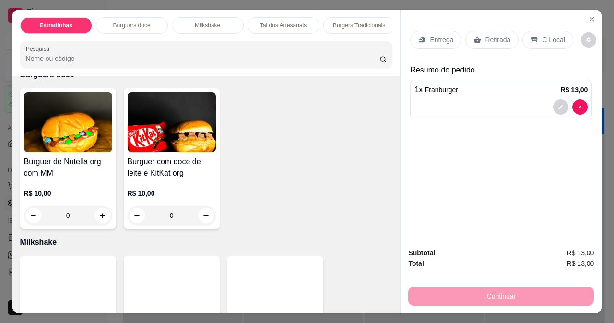
scroll to position [0, 0]
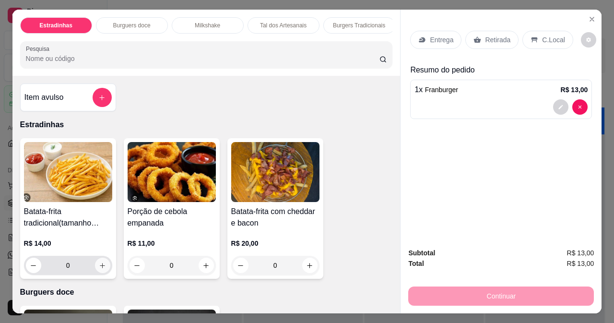
click at [102, 267] on icon "increase-product-quantity" at bounding box center [102, 265] width 7 height 7
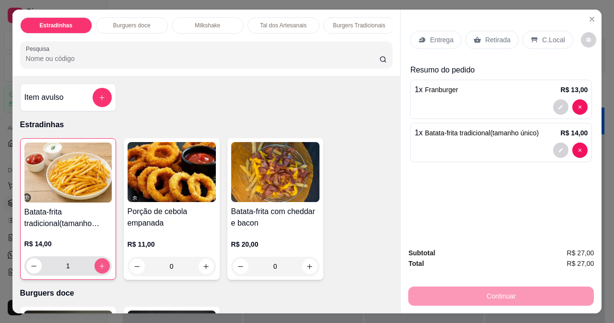
type input "1"
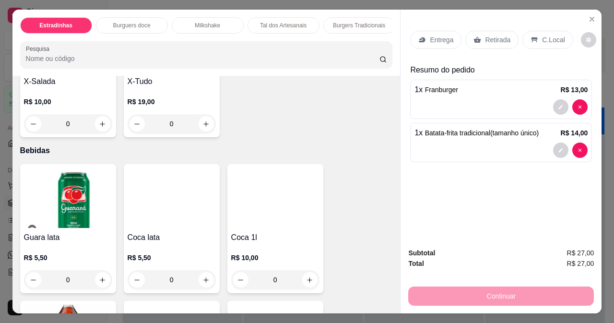
scroll to position [2172, 0]
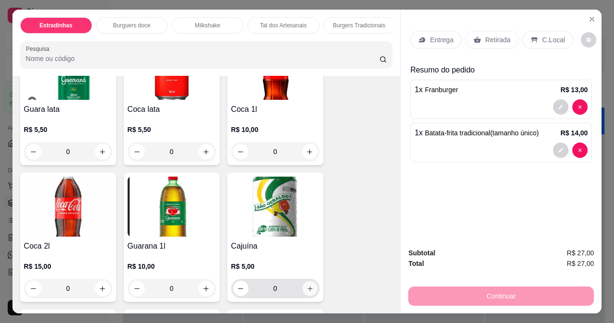
click at [307, 285] on icon "increase-product-quantity" at bounding box center [309, 288] width 7 height 7
type input "1"
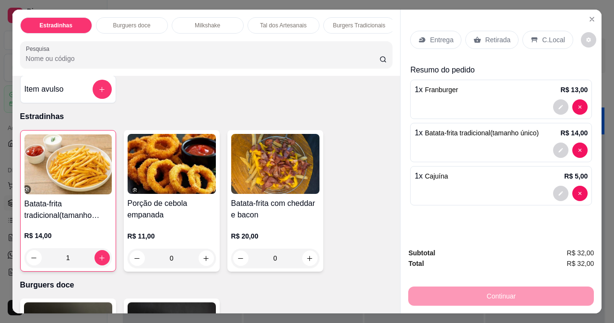
scroll to position [0, 0]
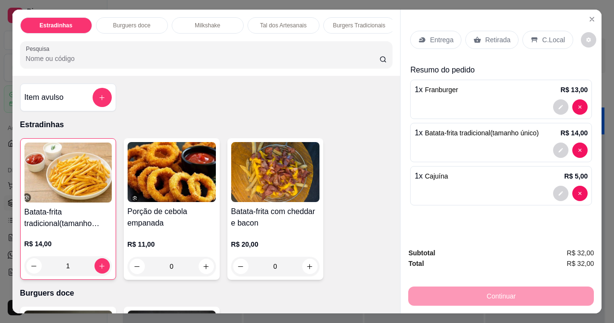
click at [430, 38] on p "Entrega" at bounding box center [442, 40] width 24 height 10
click at [592, 14] on button "Close" at bounding box center [591, 19] width 15 height 15
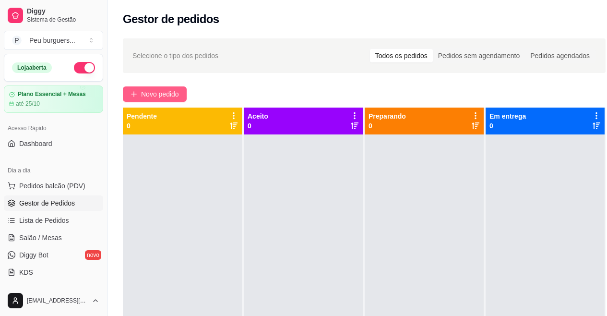
click at [149, 90] on span "Novo pedido" at bounding box center [160, 94] width 38 height 11
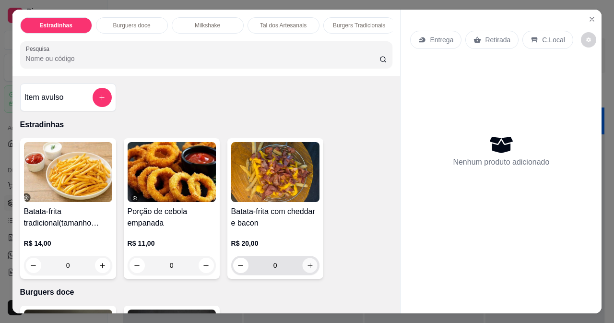
click at [306, 267] on icon "increase-product-quantity" at bounding box center [309, 265] width 7 height 7
type input "1"
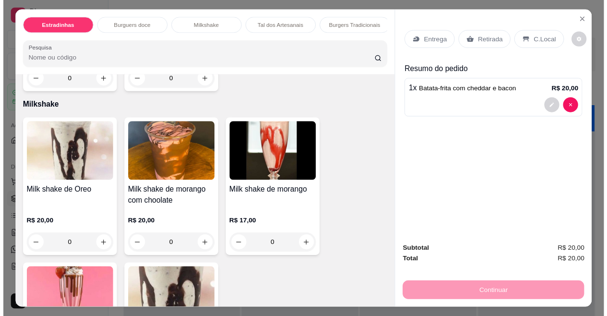
scroll to position [627, 0]
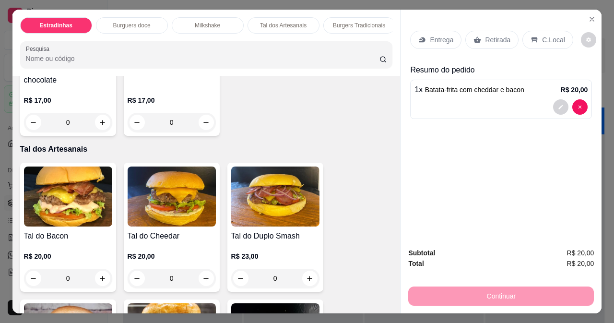
click at [307, 280] on div "0" at bounding box center [275, 278] width 88 height 19
click at [305, 281] on div "0" at bounding box center [275, 278] width 88 height 19
click at [307, 278] on div "0" at bounding box center [275, 278] width 88 height 19
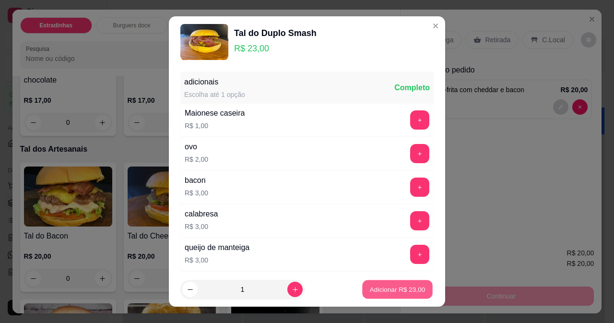
click at [377, 289] on p "Adicionar R$ 23,00" at bounding box center [398, 289] width 56 height 9
type input "1"
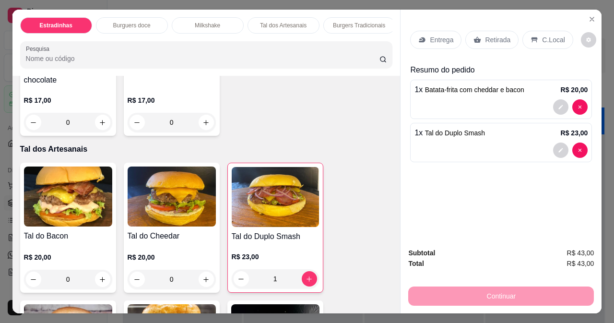
click at [422, 36] on icon at bounding box center [422, 40] width 8 height 8
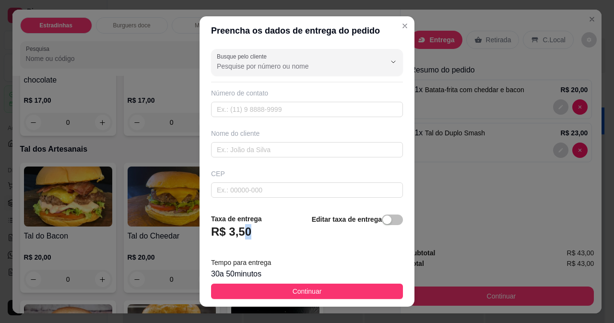
click at [244, 229] on h3 "R$ 3,50" at bounding box center [231, 231] width 40 height 15
click at [238, 234] on h3 "R$ 3,50" at bounding box center [231, 231] width 40 height 15
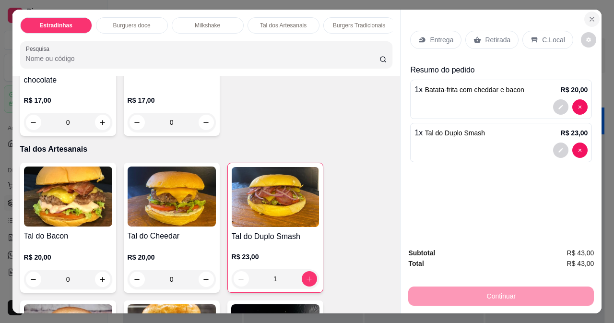
click at [596, 13] on section "Estradinhas Burguers doce Milkshake Tal dos Artesanais Burgers Tradicionais Beb…" at bounding box center [307, 162] width 590 height 304
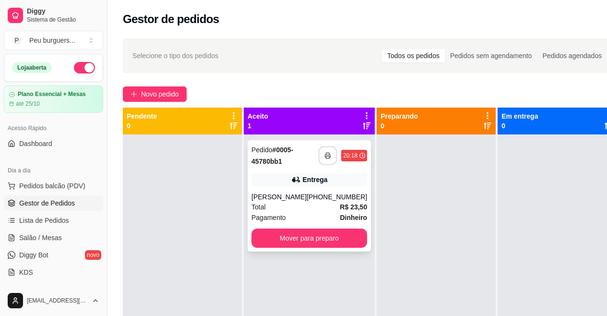
click at [319, 159] on button "button" at bounding box center [328, 155] width 19 height 19
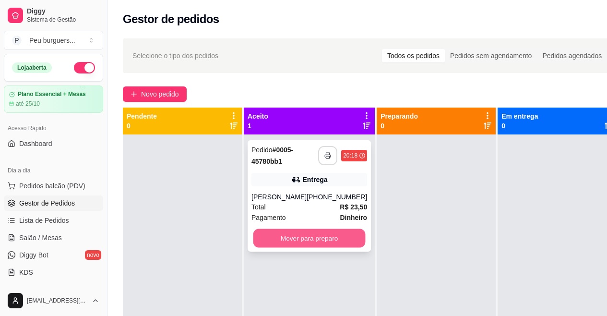
click at [310, 237] on button "Mover para preparo" at bounding box center [309, 238] width 112 height 19
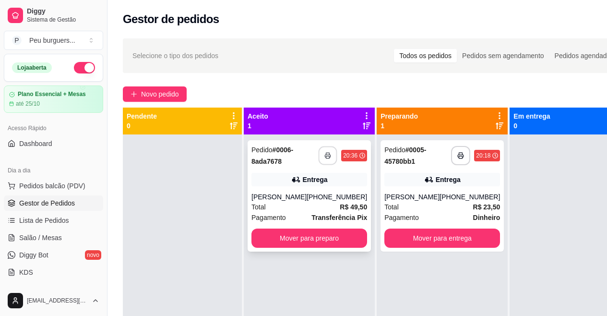
click at [324, 152] on icon "button" at bounding box center [327, 155] width 7 height 7
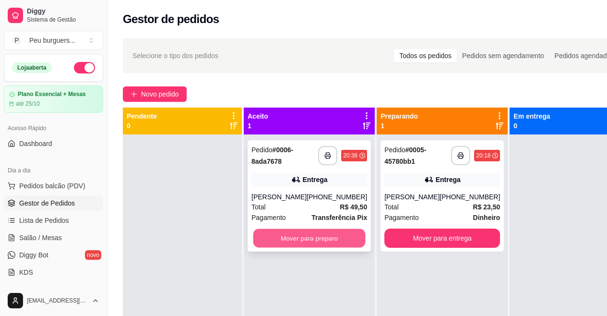
click at [322, 241] on button "Mover para preparo" at bounding box center [309, 238] width 112 height 19
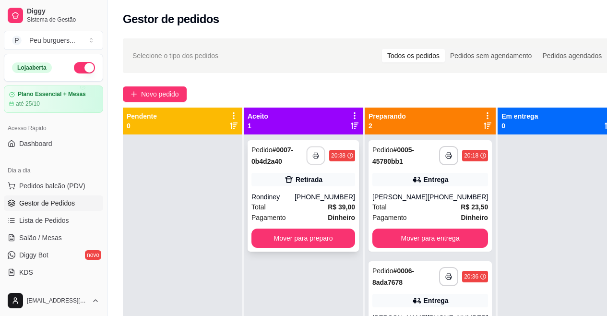
click at [316, 156] on rect "button" at bounding box center [315, 157] width 3 height 2
click at [330, 237] on button "Mover para preparo" at bounding box center [303, 237] width 104 height 19
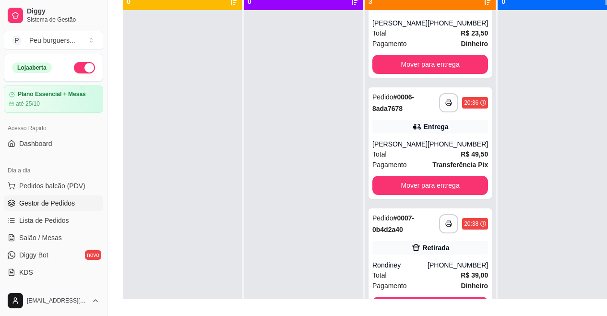
scroll to position [154, 0]
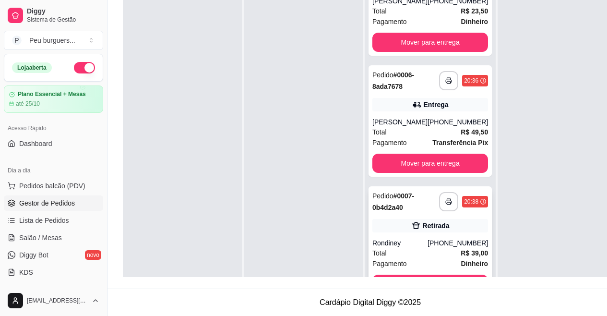
click at [426, 258] on div "Pagamento Dinheiro" at bounding box center [430, 263] width 116 height 11
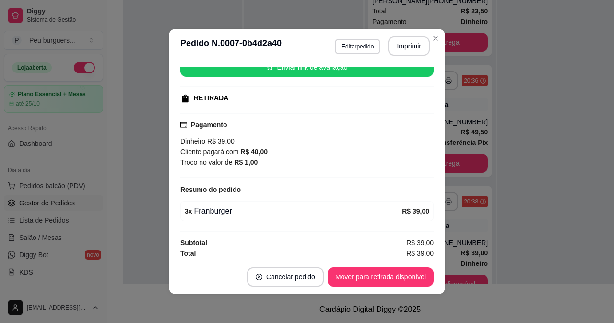
scroll to position [130, 0]
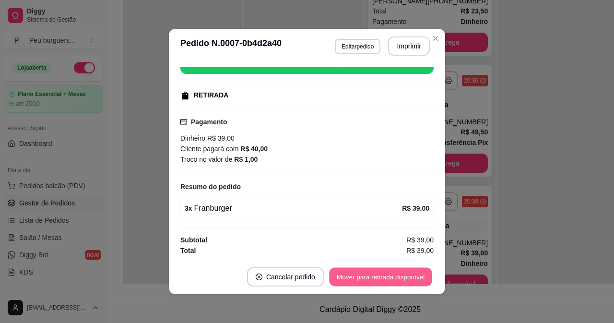
click at [355, 274] on button "Mover para retirada disponível" at bounding box center [380, 277] width 103 height 19
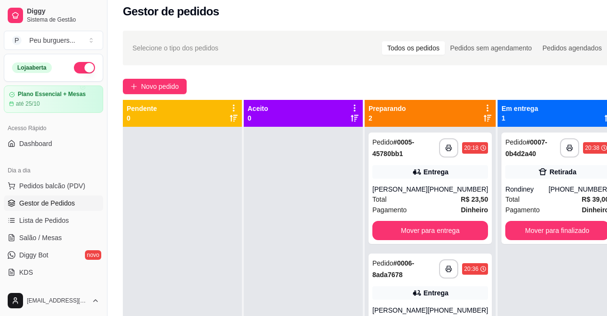
scroll to position [0, 0]
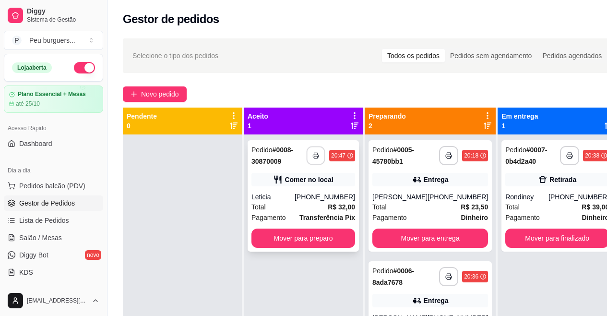
click at [314, 157] on icon "button" at bounding box center [315, 155] width 5 height 2
click at [331, 235] on button "Mover para preparo" at bounding box center [303, 238] width 101 height 19
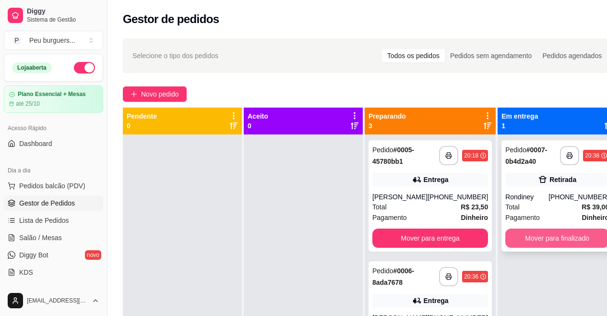
click at [532, 242] on button "Mover para finalizado" at bounding box center [557, 237] width 104 height 19
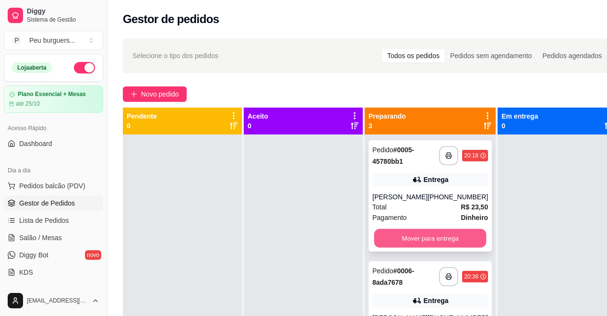
click at [398, 235] on button "Mover para entrega" at bounding box center [430, 238] width 112 height 19
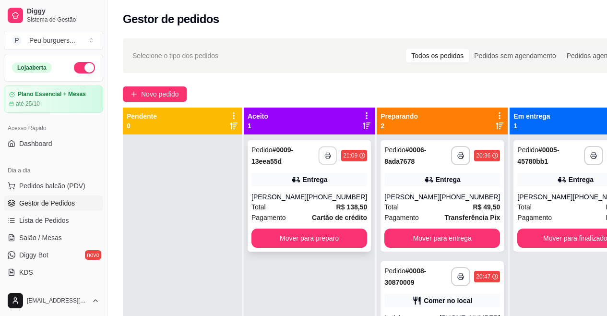
click at [319, 150] on button "button" at bounding box center [328, 155] width 19 height 19
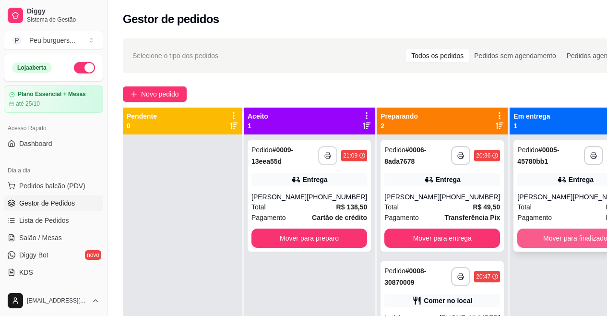
click at [553, 231] on button "Mover para finalizado" at bounding box center [575, 237] width 116 height 19
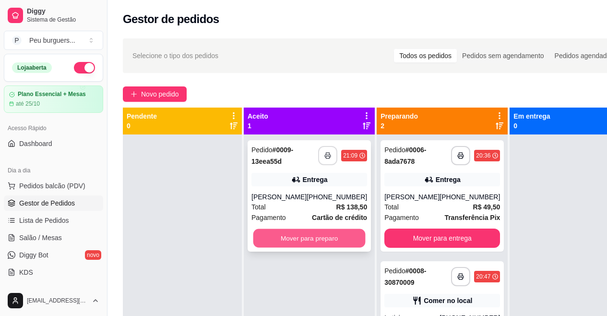
click at [329, 240] on button "Mover para preparo" at bounding box center [309, 238] width 112 height 19
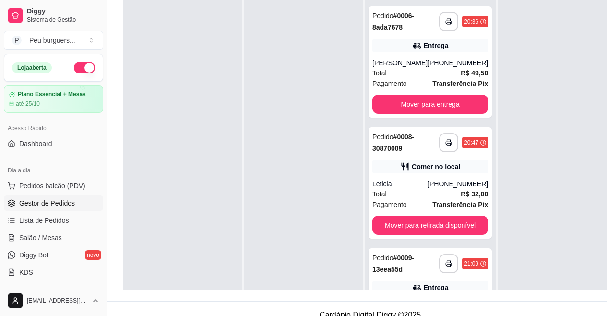
scroll to position [137, 0]
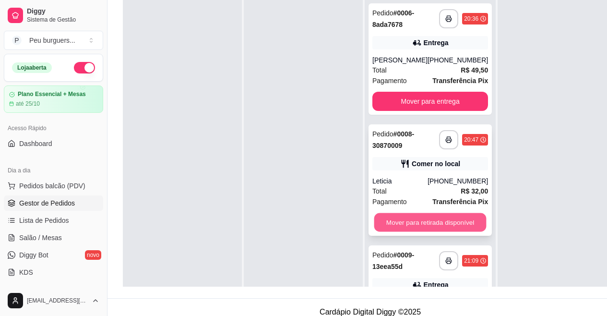
click at [436, 219] on button "Mover para retirada disponível" at bounding box center [430, 222] width 112 height 19
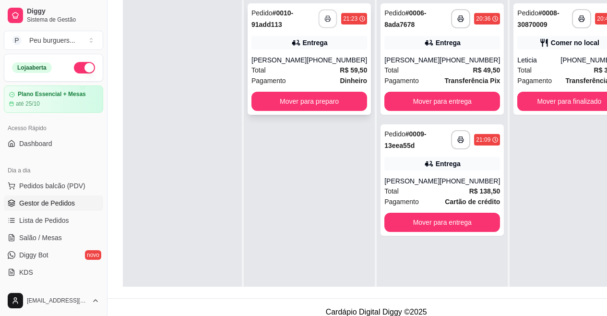
click at [324, 19] on icon "button" at bounding box center [327, 18] width 7 height 7
click at [451, 14] on button "button" at bounding box center [460, 19] width 19 height 19
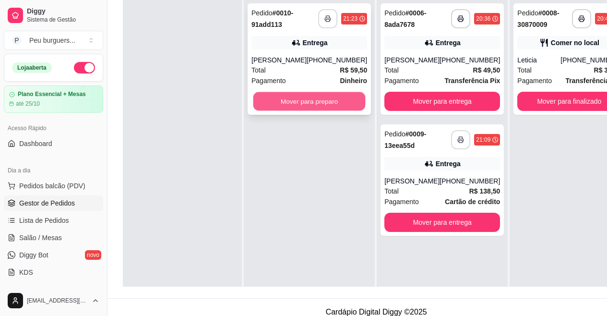
click at [308, 103] on button "Mover para preparo" at bounding box center [309, 101] width 112 height 19
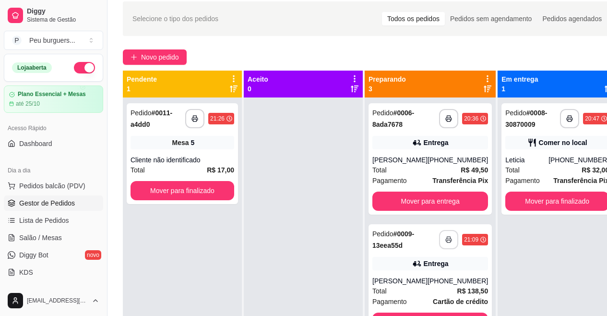
scroll to position [29, 0]
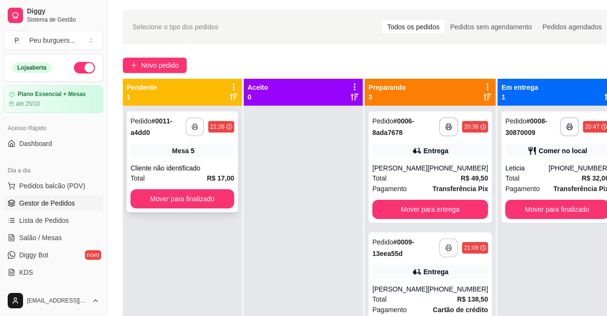
click at [194, 124] on icon "button" at bounding box center [194, 126] width 7 height 7
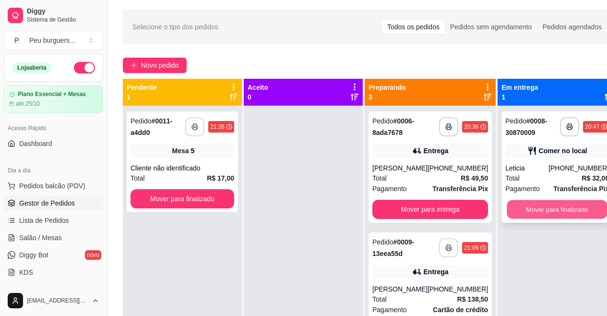
click at [558, 204] on button "Mover para finalizado" at bounding box center [557, 209] width 101 height 19
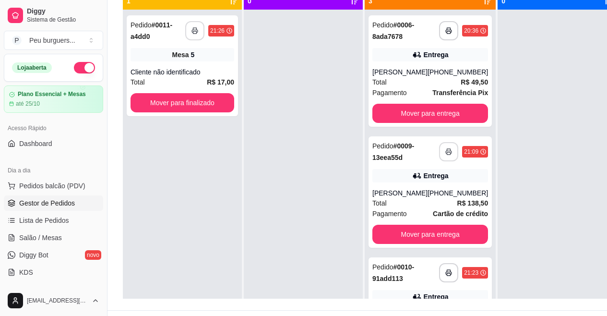
scroll to position [127, 0]
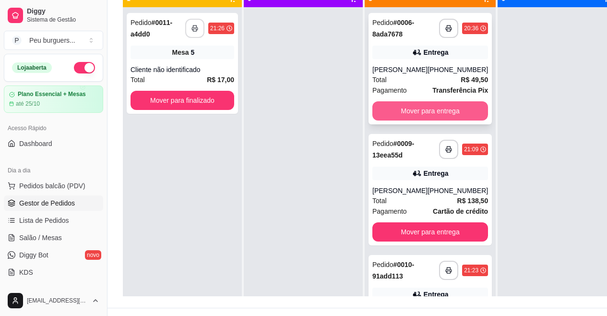
click at [425, 102] on button "Mover para entrega" at bounding box center [430, 110] width 116 height 19
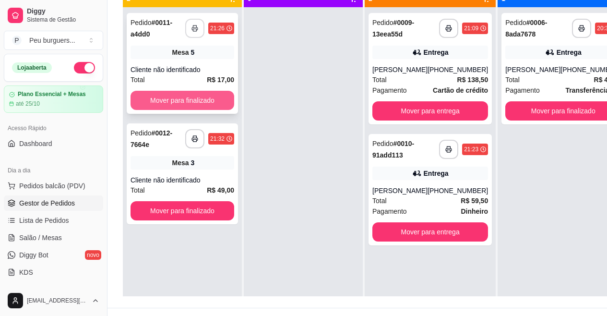
click at [190, 96] on button "Mover para finalizado" at bounding box center [182, 100] width 104 height 19
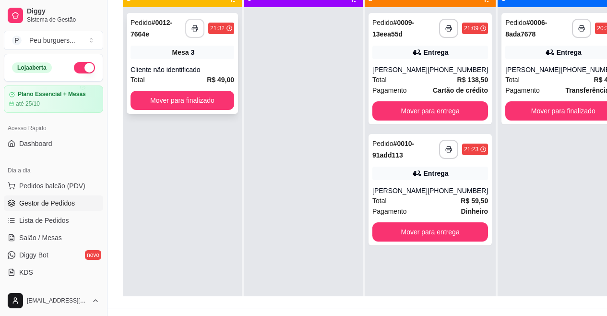
click at [198, 31] on icon "button" at bounding box center [194, 28] width 7 height 7
click at [165, 101] on button "Mover para finalizado" at bounding box center [182, 100] width 101 height 19
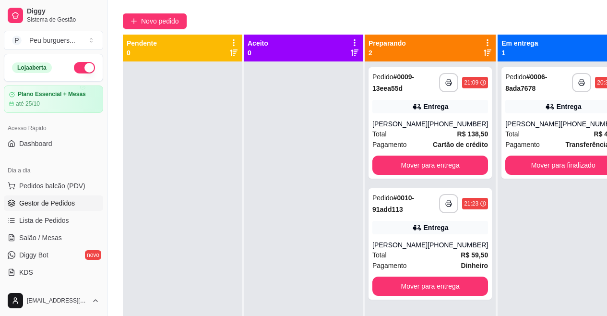
scroll to position [55, 0]
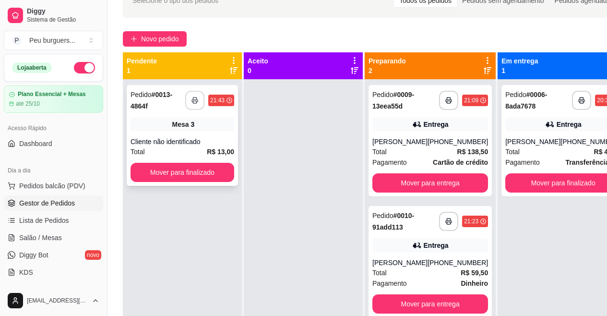
click at [195, 104] on button "button" at bounding box center [194, 100] width 19 height 19
click at [213, 176] on button "Mover para finalizado" at bounding box center [182, 172] width 101 height 19
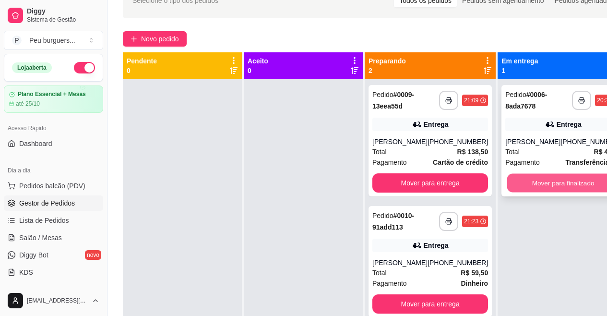
click at [508, 179] on button "Mover para finalizado" at bounding box center [563, 183] width 112 height 19
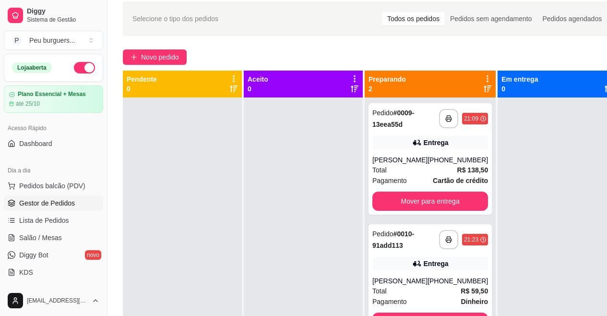
scroll to position [36, 0]
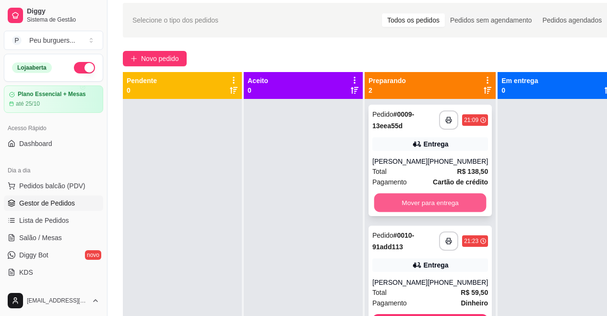
click at [433, 201] on button "Mover para entrega" at bounding box center [430, 202] width 112 height 19
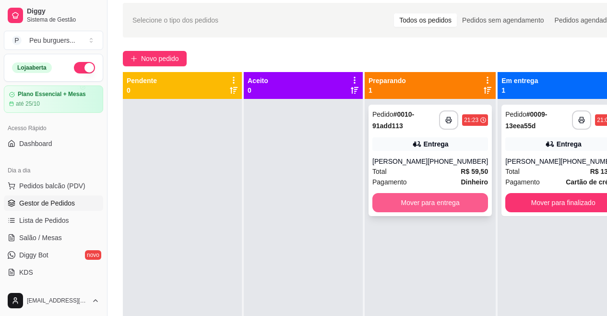
click at [447, 201] on button "Mover para entrega" at bounding box center [430, 202] width 116 height 19
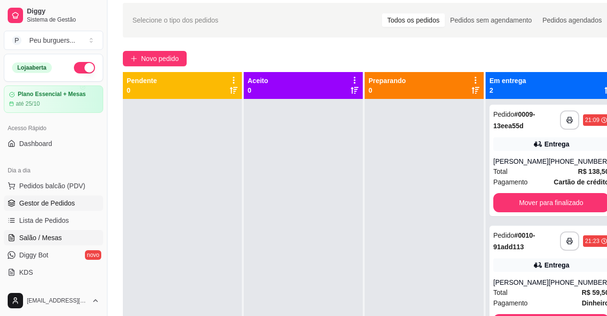
click at [58, 242] on link "Salão / Mesas" at bounding box center [53, 237] width 99 height 15
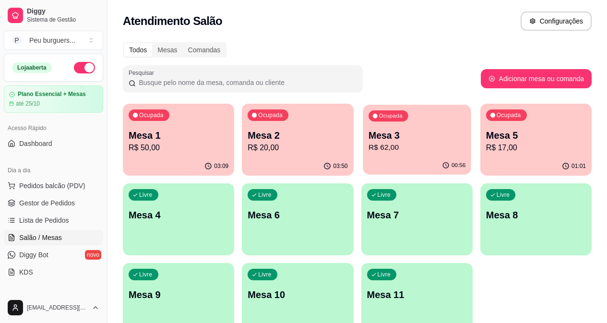
click at [368, 149] on p "R$ 62,00" at bounding box center [416, 147] width 97 height 11
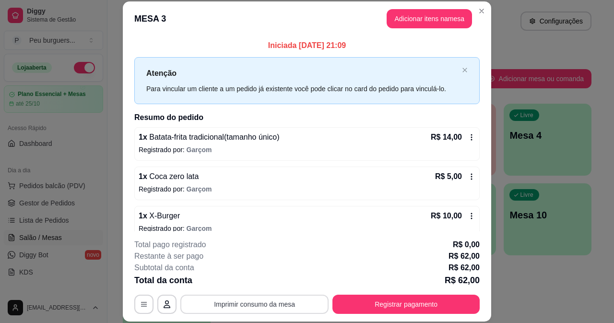
click at [265, 291] on div "**********" at bounding box center [306, 276] width 345 height 75
click at [272, 296] on button "Imprimir consumo da mesa" at bounding box center [255, 304] width 144 height 19
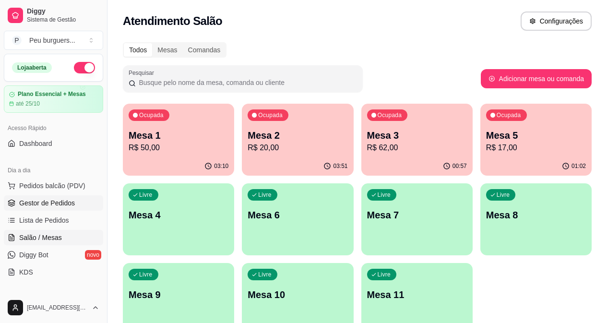
click at [39, 207] on span "Gestor de Pedidos" at bounding box center [47, 203] width 56 height 10
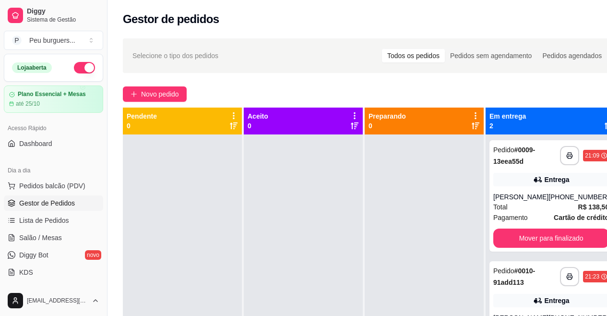
click at [80, 65] on button "button" at bounding box center [84, 68] width 21 height 12
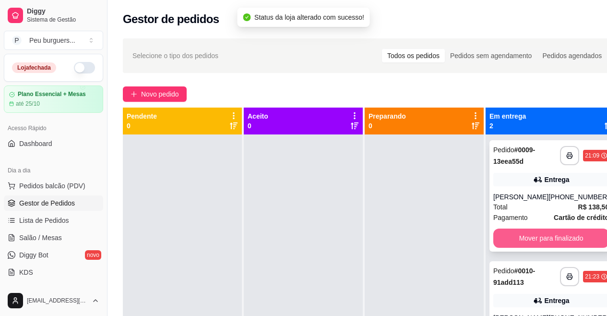
click at [511, 233] on button "Mover para finalizado" at bounding box center [551, 237] width 116 height 19
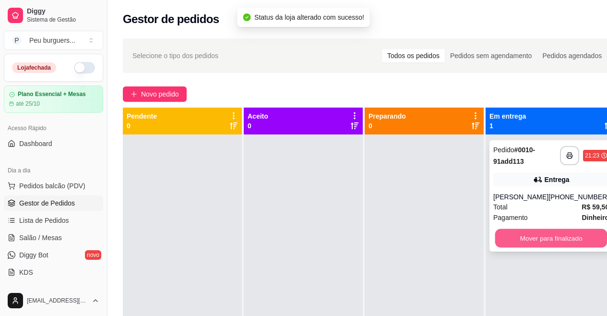
click at [530, 242] on button "Mover para finalizado" at bounding box center [551, 238] width 112 height 19
